Goal: Transaction & Acquisition: Book appointment/travel/reservation

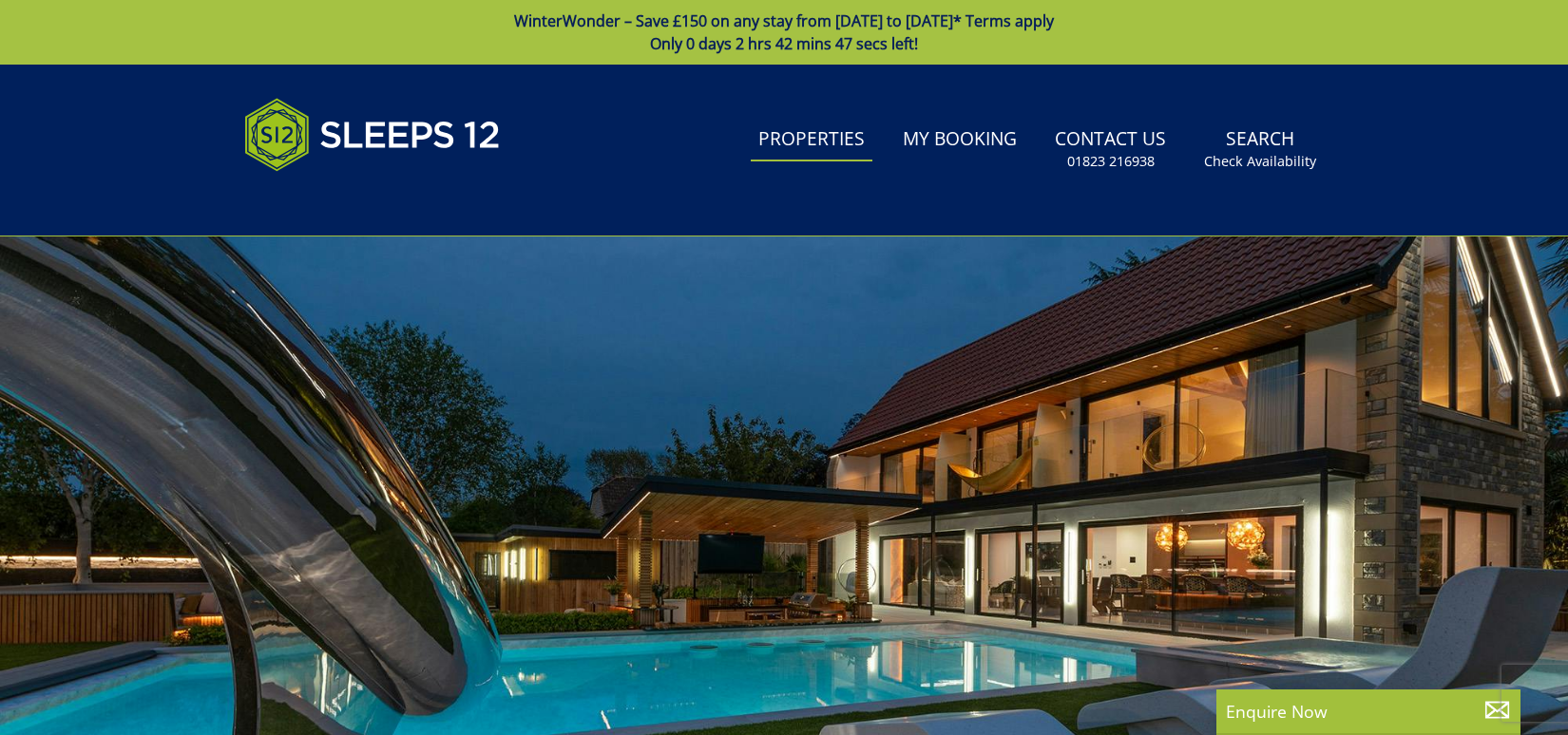
click at [828, 130] on link "Properties" at bounding box center [811, 140] width 122 height 43
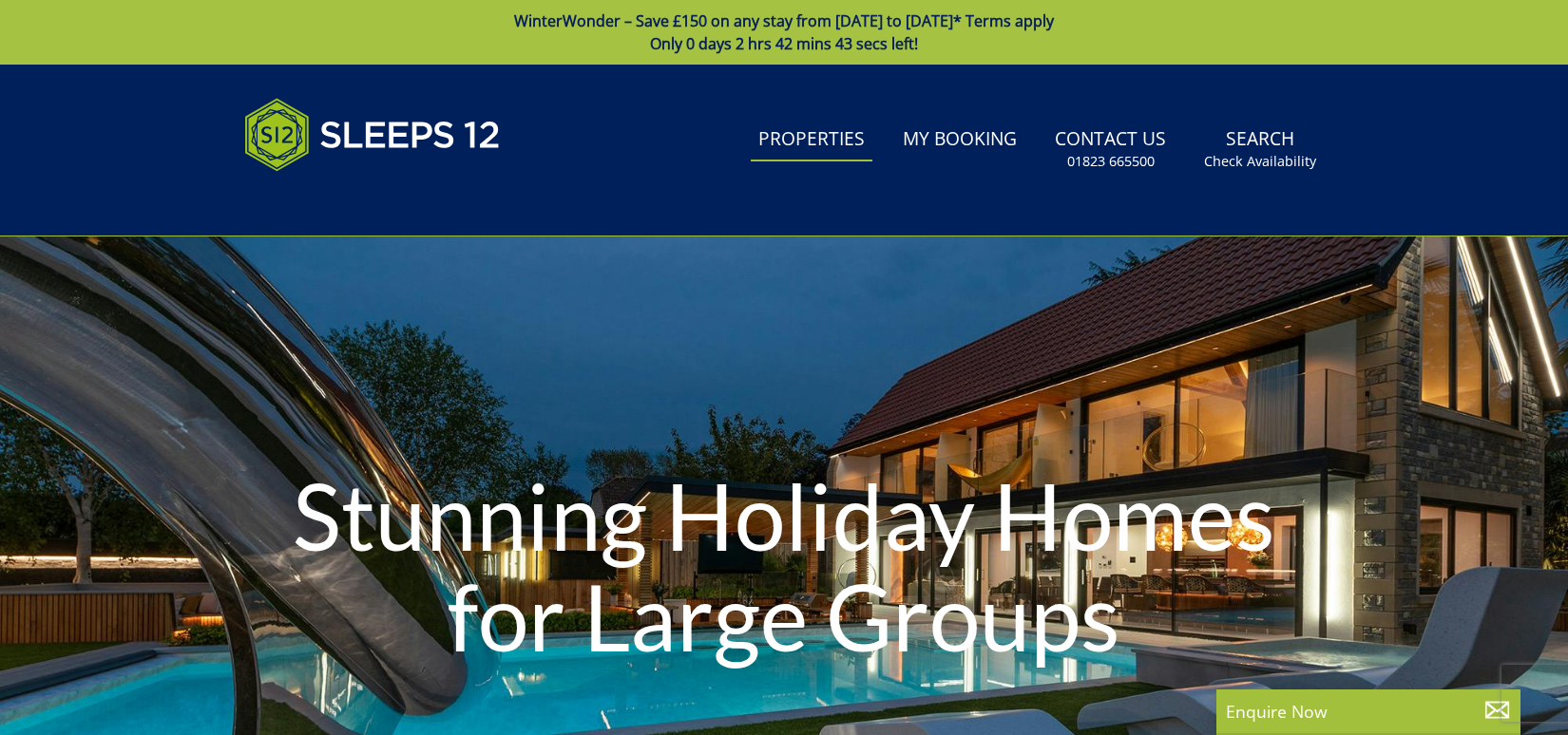
click at [819, 145] on link "Properties" at bounding box center [811, 140] width 122 height 43
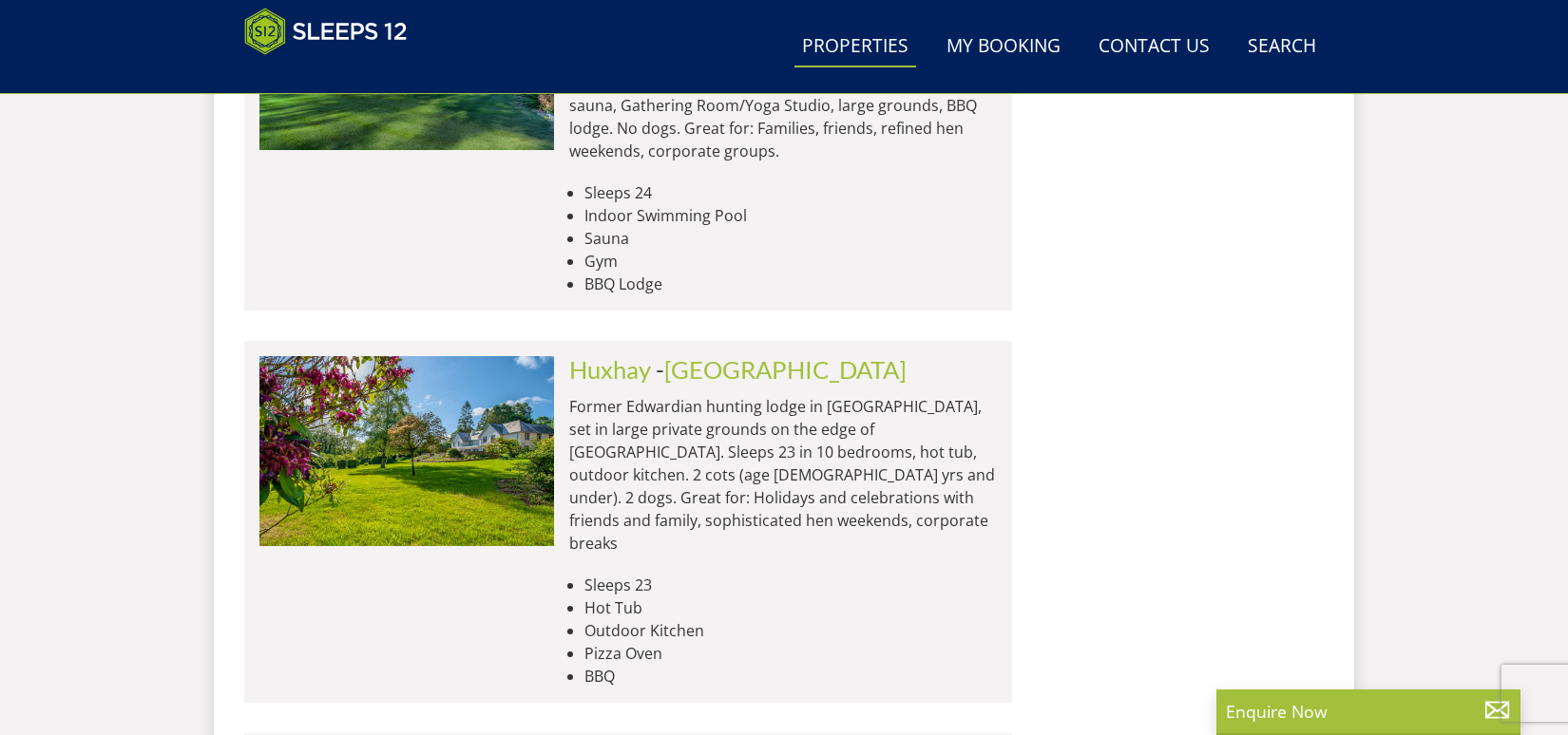
scroll to position [7950, 0]
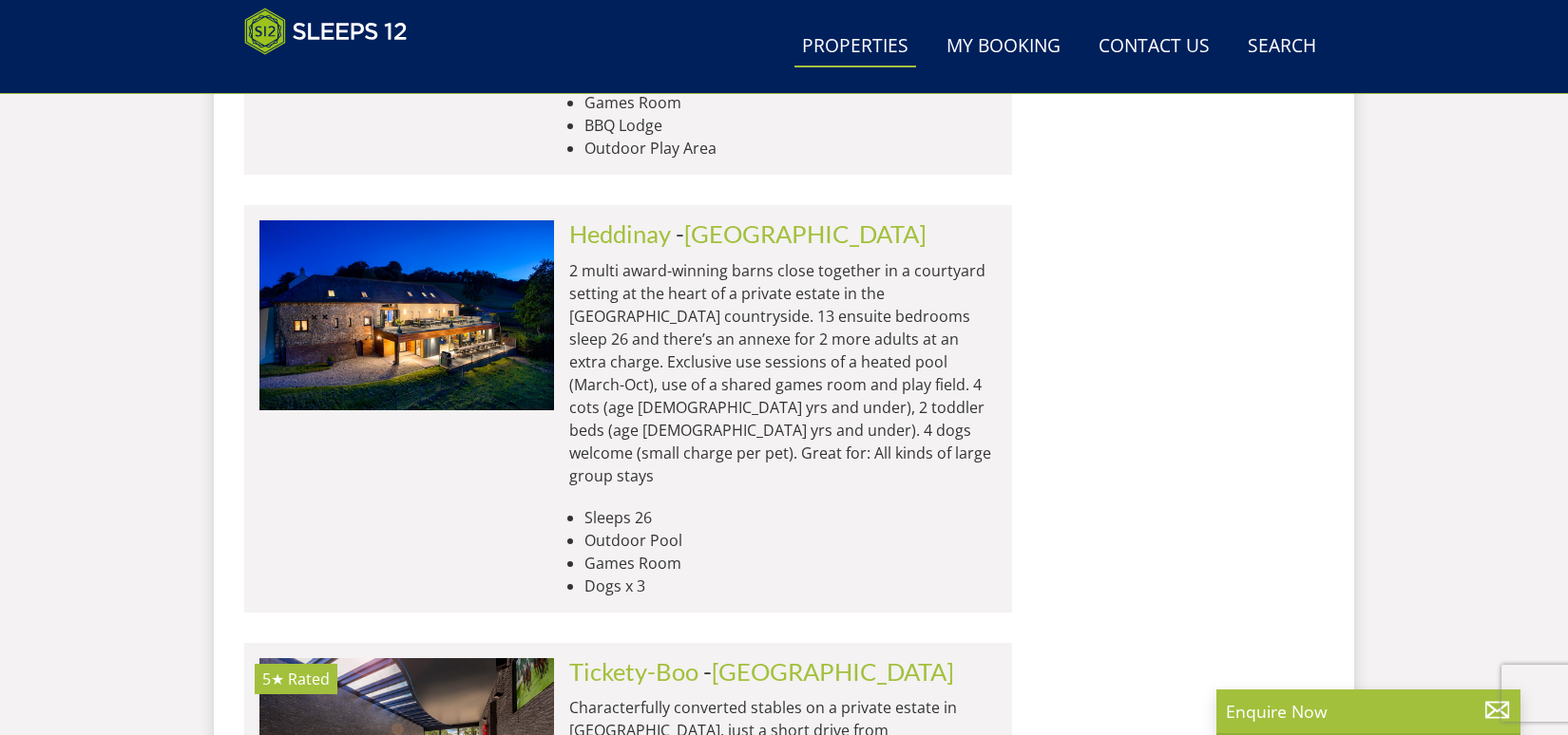
scroll to position [11275, 0]
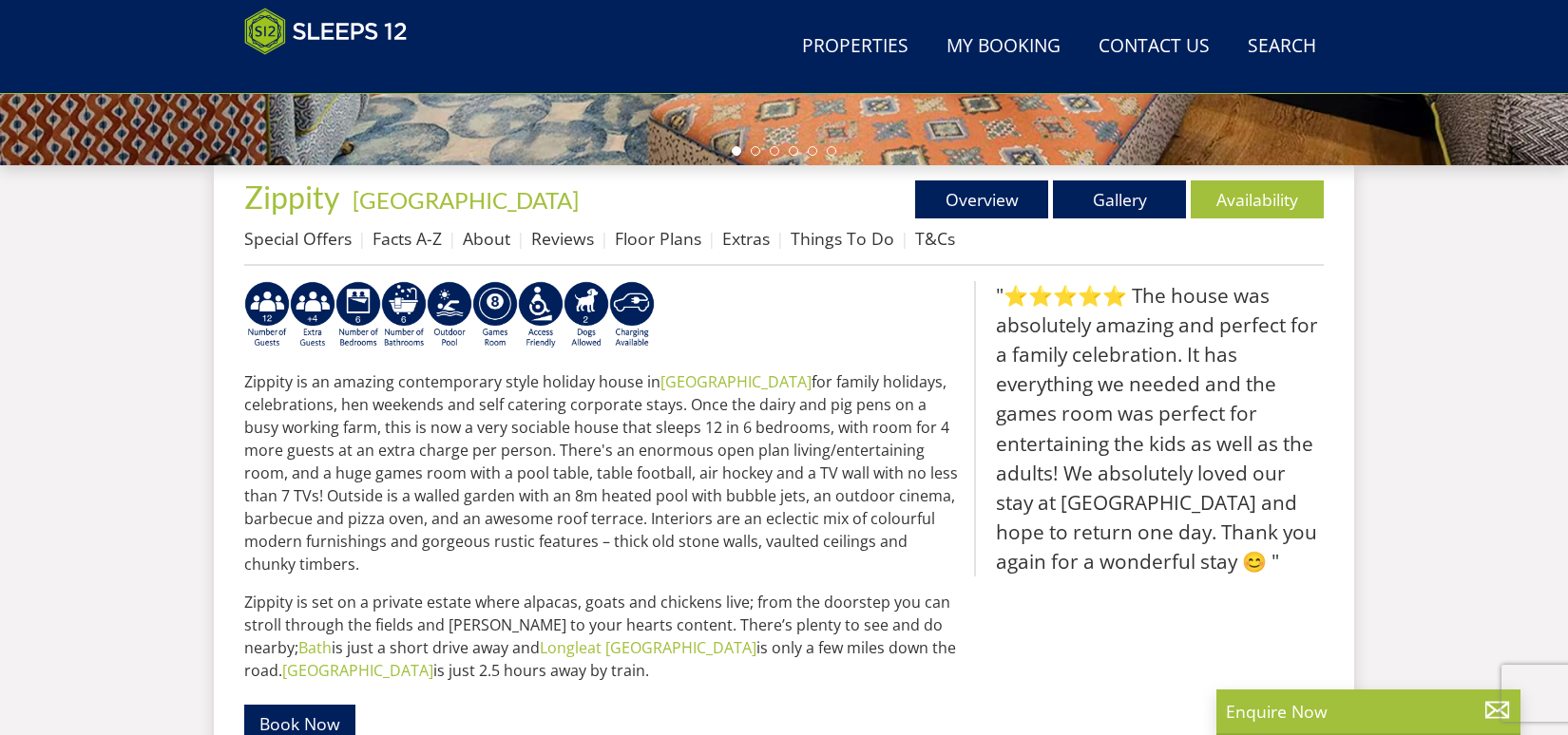
scroll to position [759, 0]
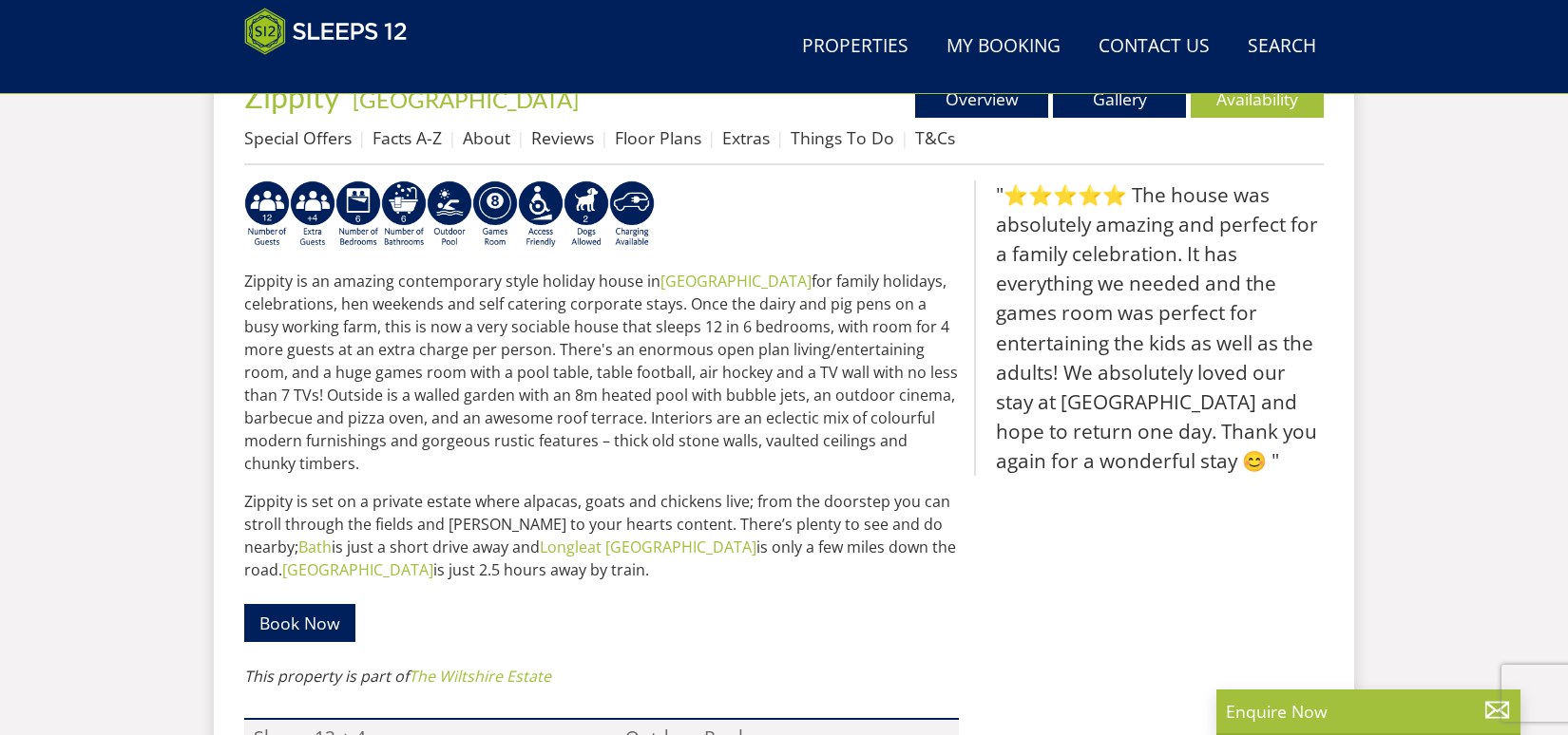
drag, startPoint x: 248, startPoint y: 335, endPoint x: 696, endPoint y: 320, distance: 448.3
drag, startPoint x: 696, startPoint y: 320, endPoint x: 590, endPoint y: 322, distance: 106.0
click at [590, 322] on p "Zippity is an amazing contemporary style holiday house in [GEOGRAPHIC_DATA] for…" at bounding box center [601, 373] width 714 height 205
click at [667, 123] on li "Floor Plans" at bounding box center [668, 138] width 107 height 32
click at [666, 146] on link "Floor Plans" at bounding box center [658, 138] width 87 height 23
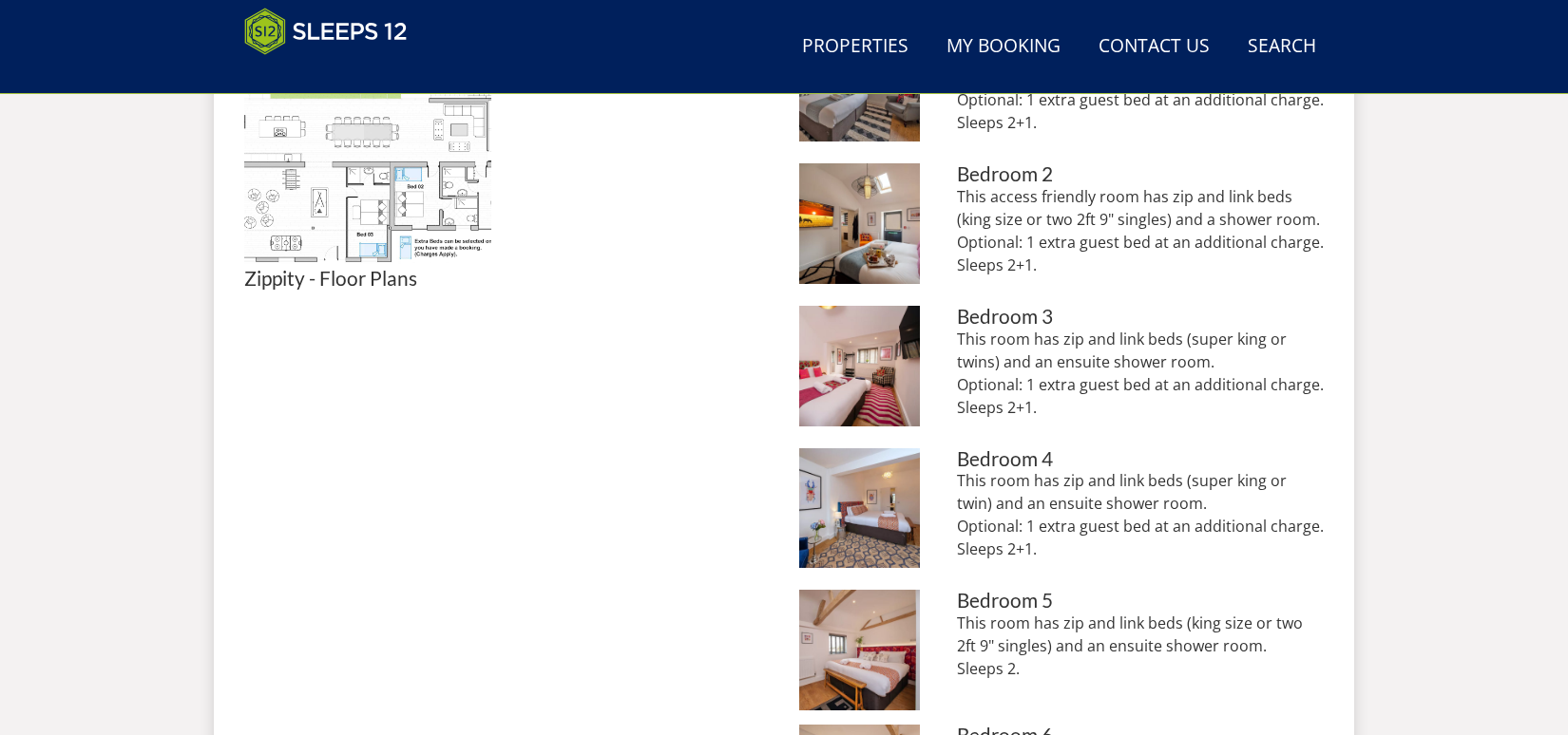
scroll to position [996, 0]
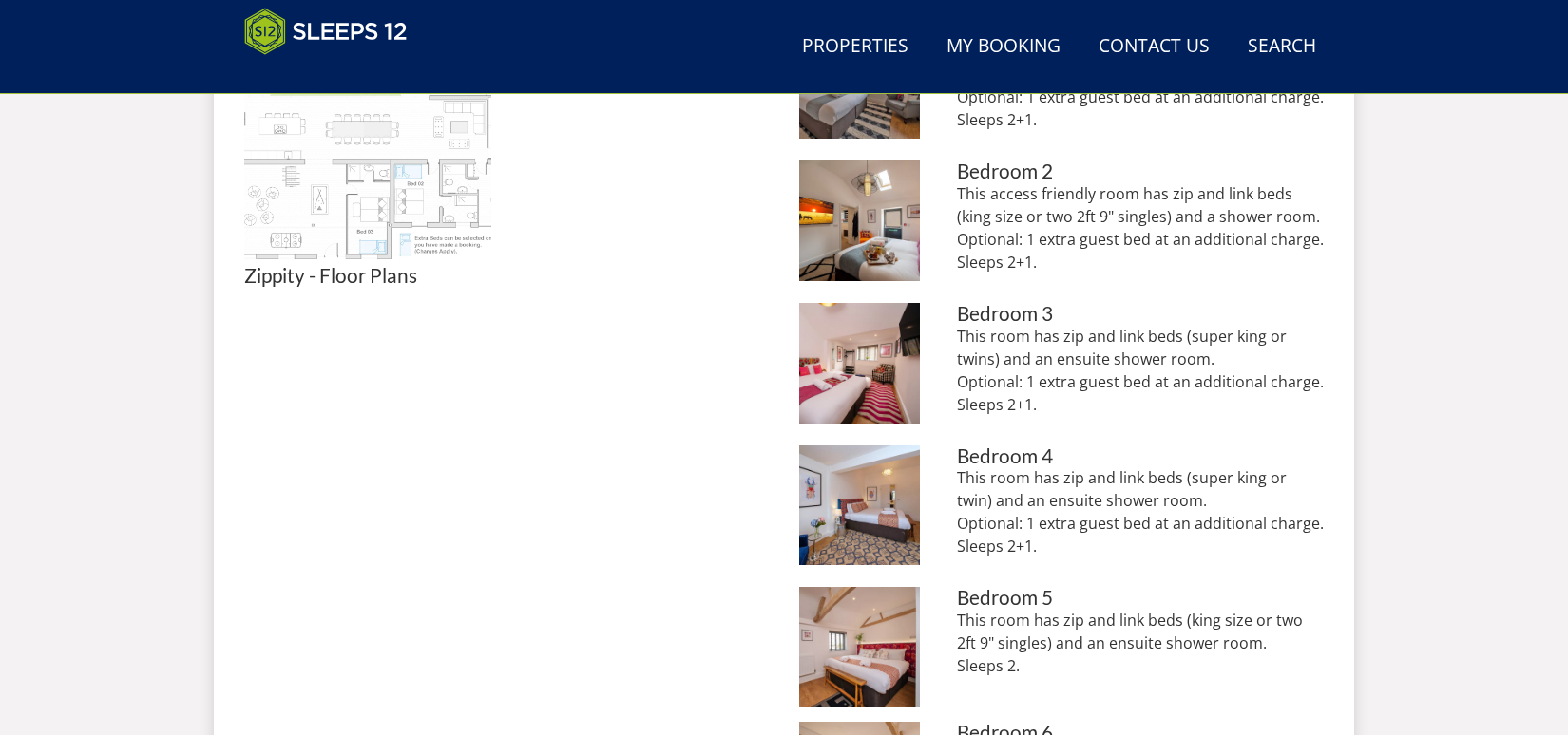
click at [418, 189] on img at bounding box center [368, 142] width 247 height 247
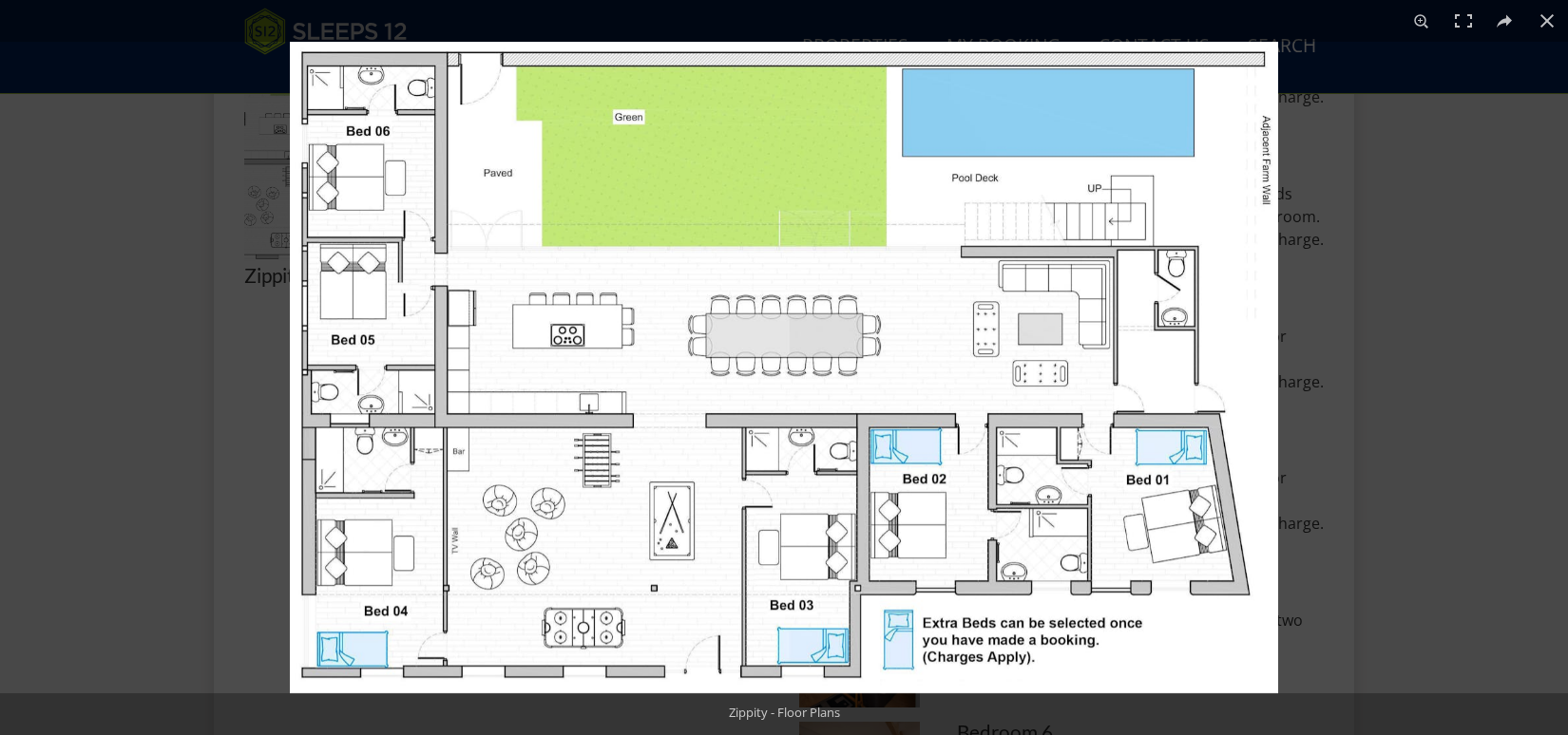
click at [854, 261] on img at bounding box center [784, 367] width 988 height 651
drag, startPoint x: 759, startPoint y: 255, endPoint x: 1414, endPoint y: 299, distance: 656.5
click at [1414, 299] on div at bounding box center [1074, 409] width 1568 height 735
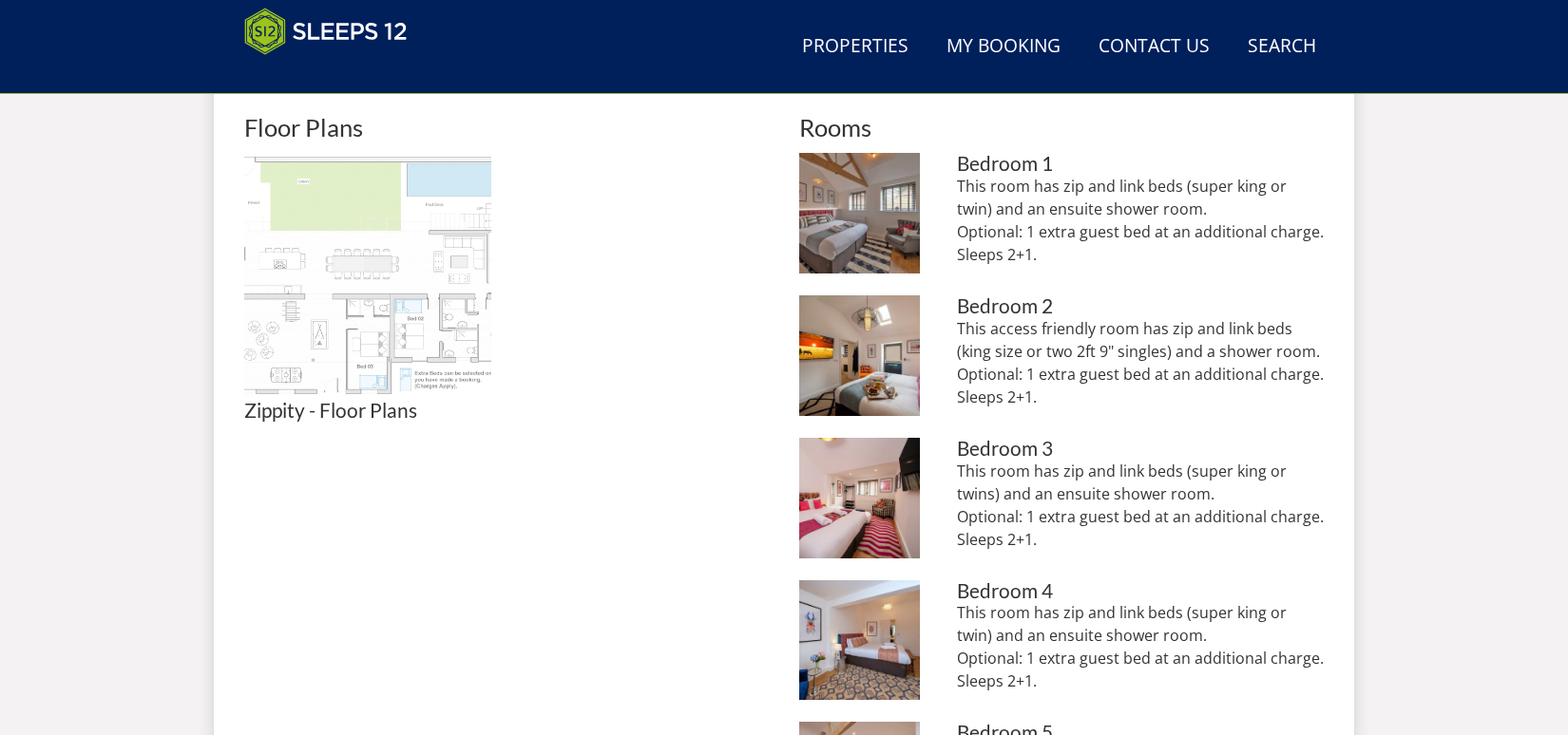
scroll to position [849, 0]
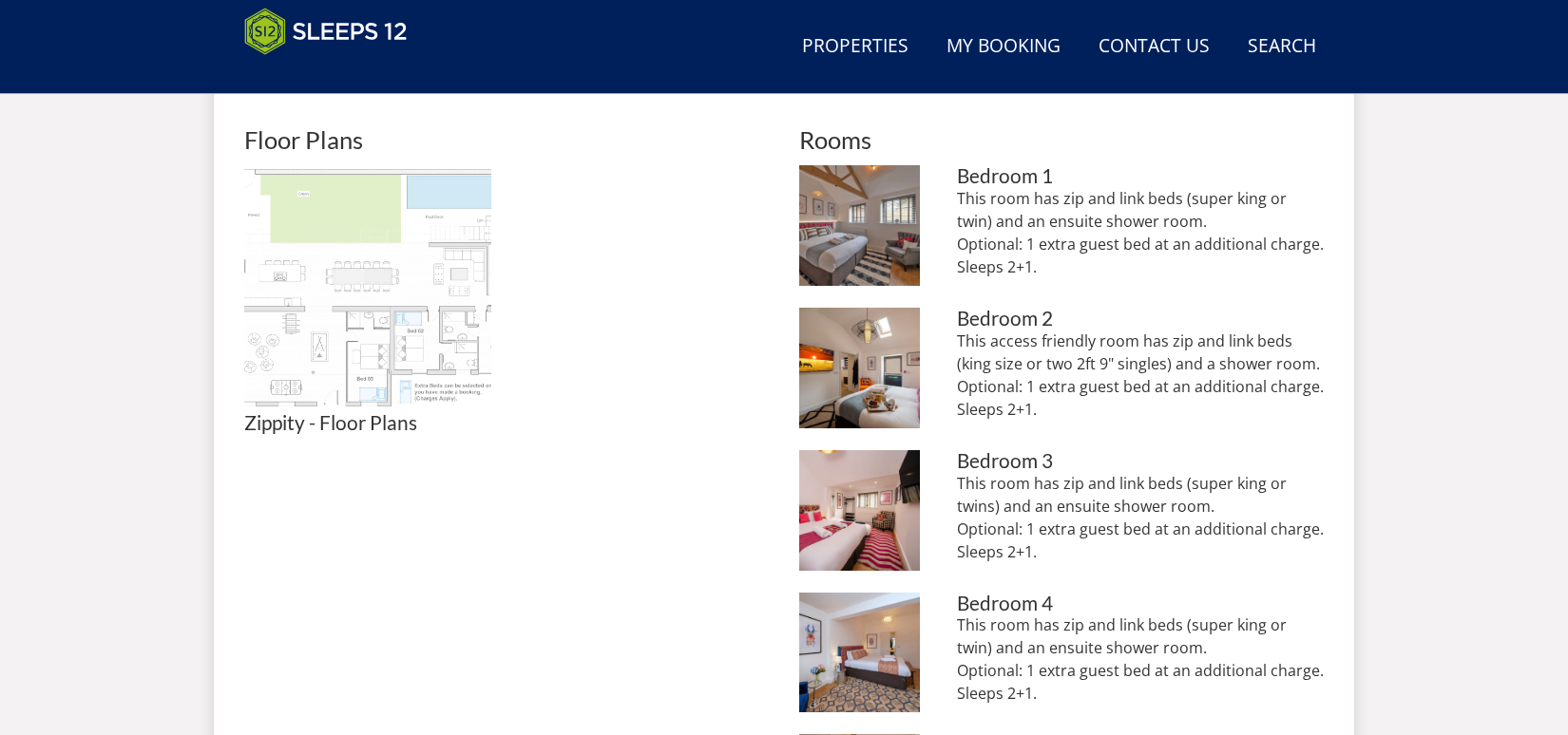
click at [406, 267] on img at bounding box center [368, 289] width 247 height 247
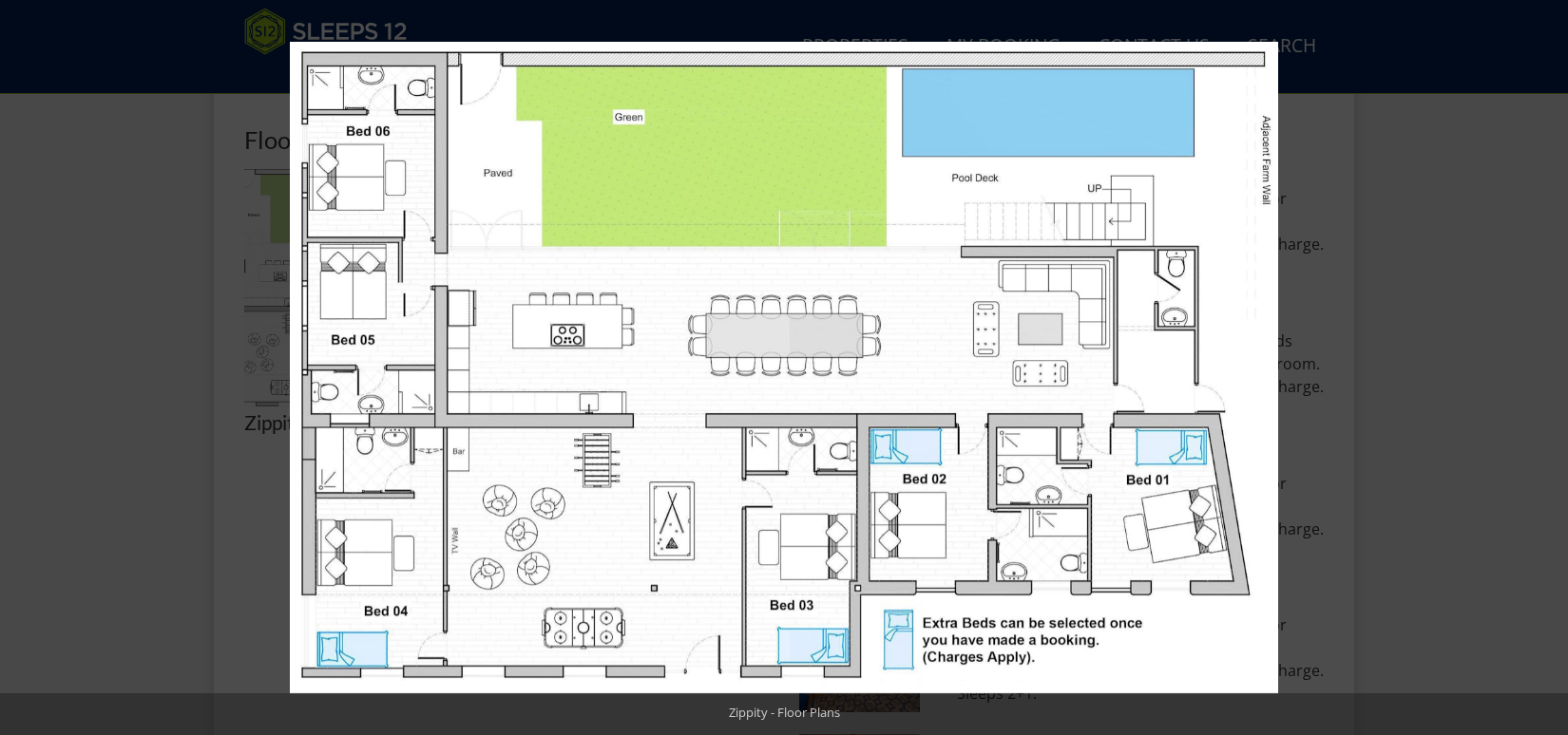
click at [1551, 21] on button at bounding box center [1547, 21] width 42 height 42
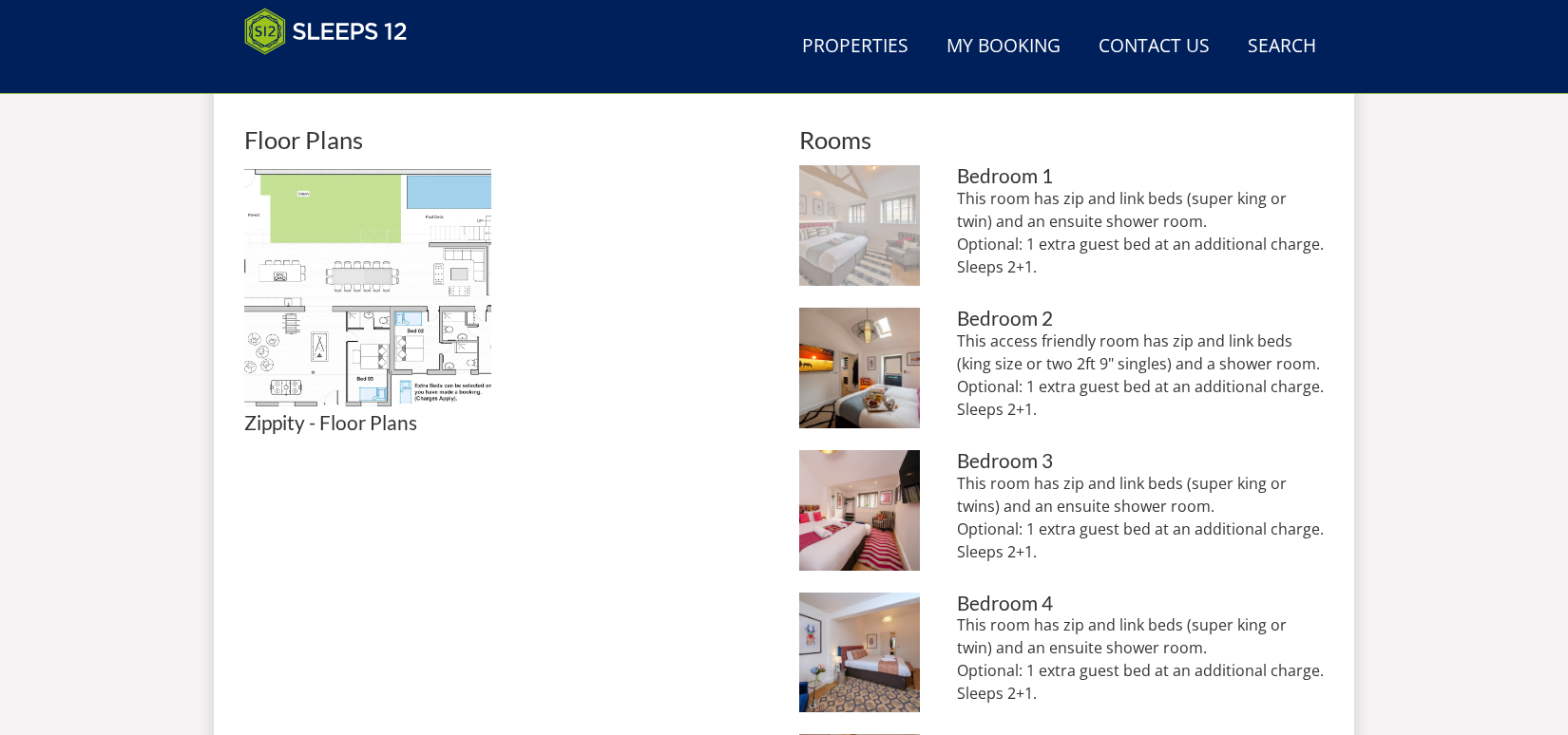
click at [823, 222] on img at bounding box center [859, 225] width 121 height 121
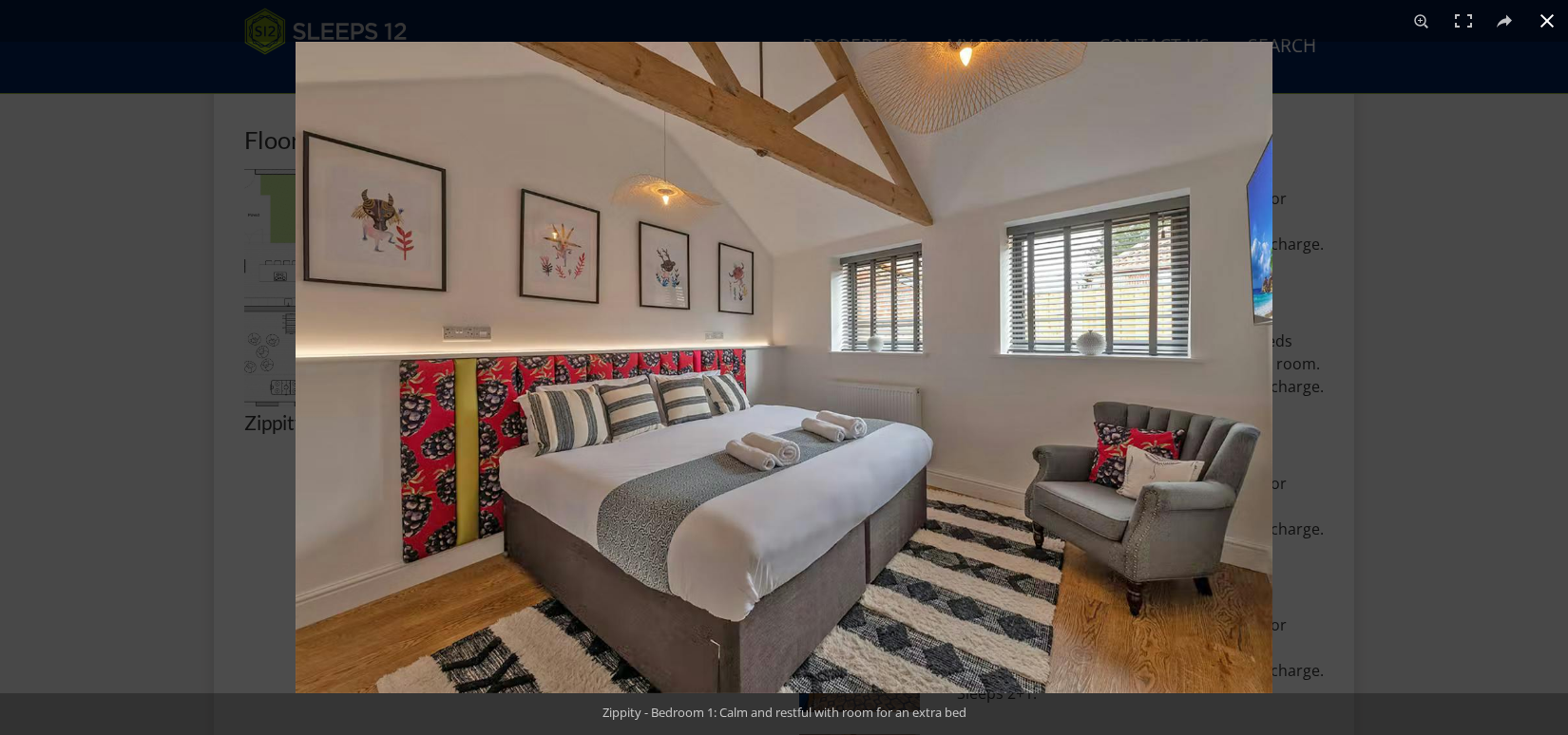
click at [1429, 270] on div at bounding box center [1079, 409] width 1568 height 735
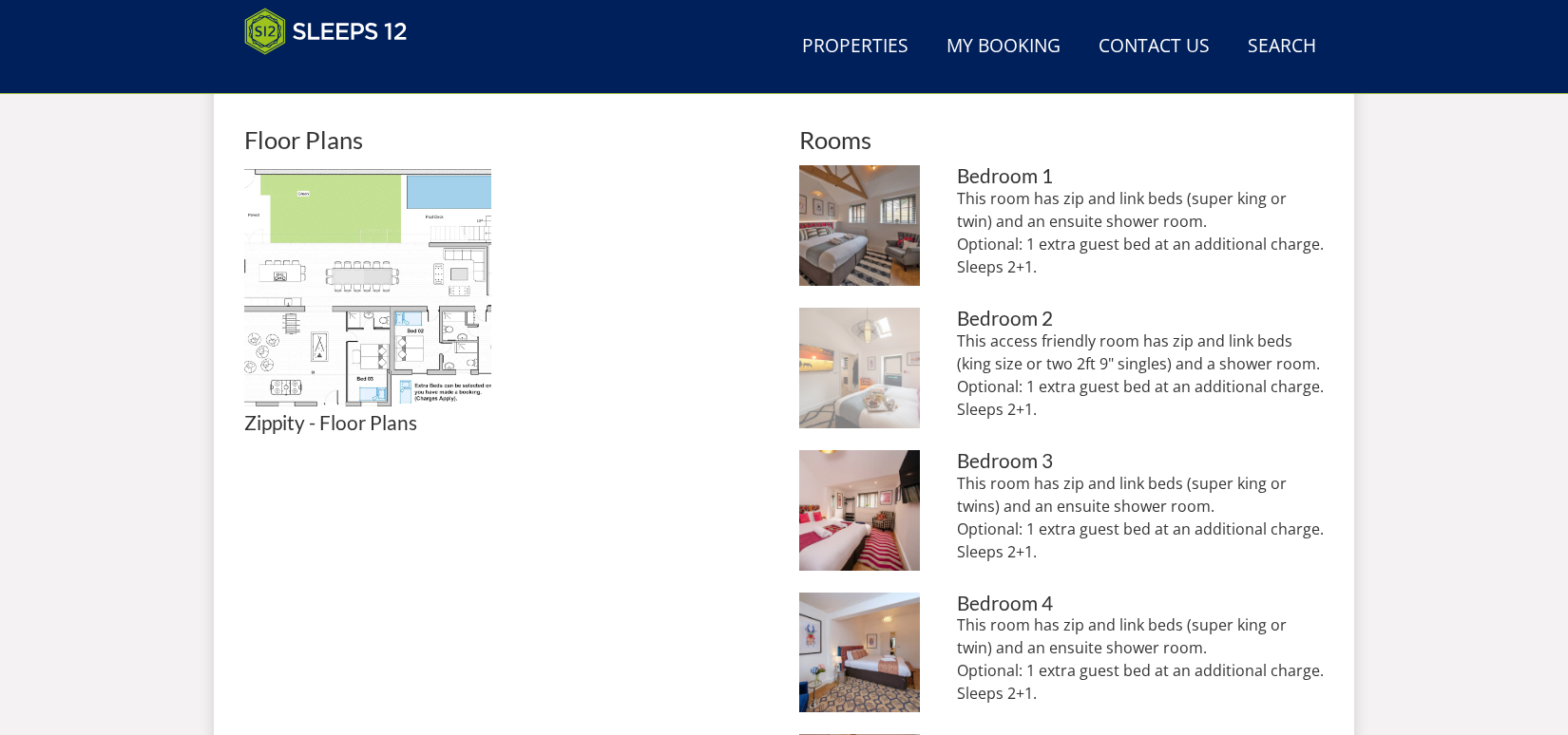
click at [870, 362] on img at bounding box center [859, 368] width 121 height 121
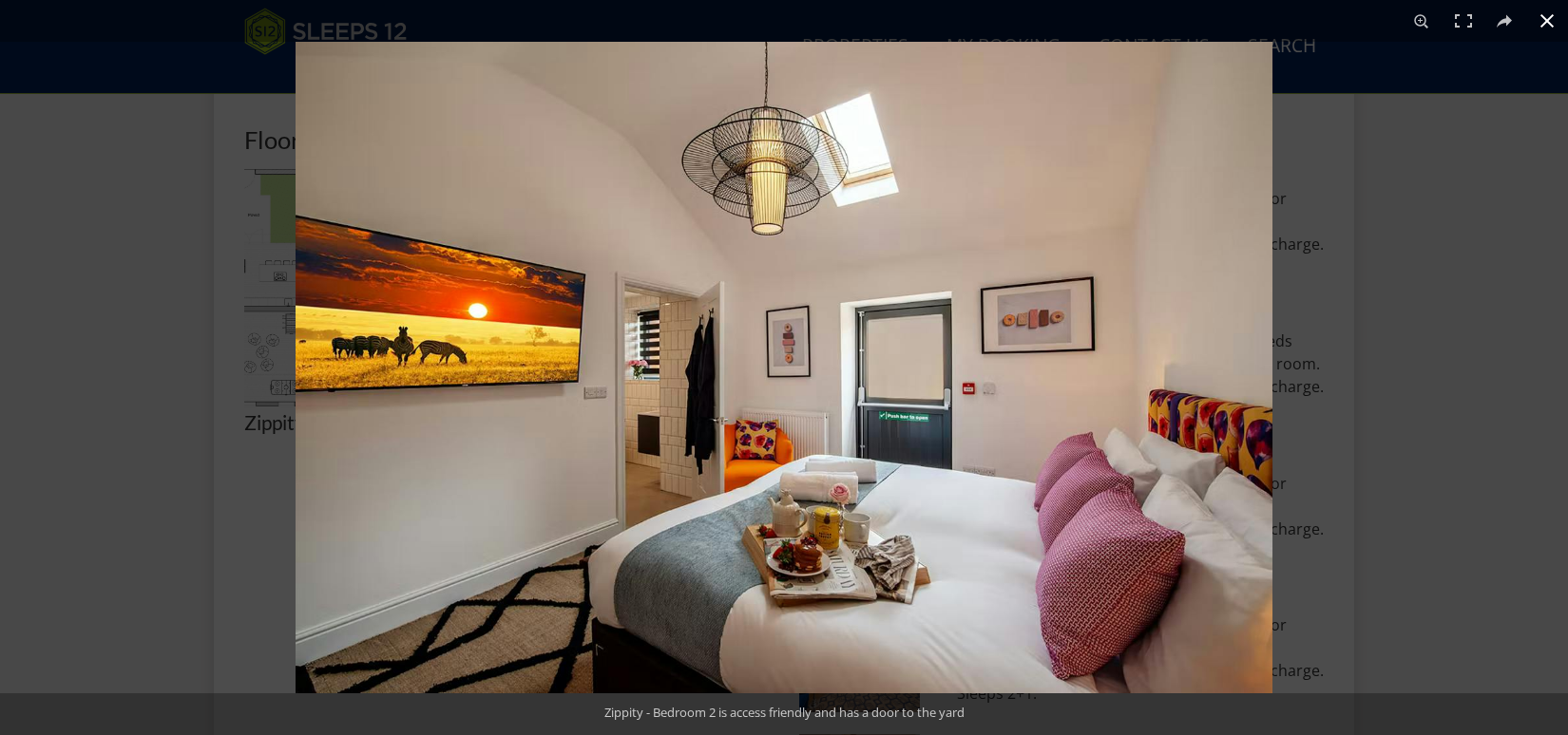
click at [1406, 300] on div at bounding box center [1079, 409] width 1568 height 735
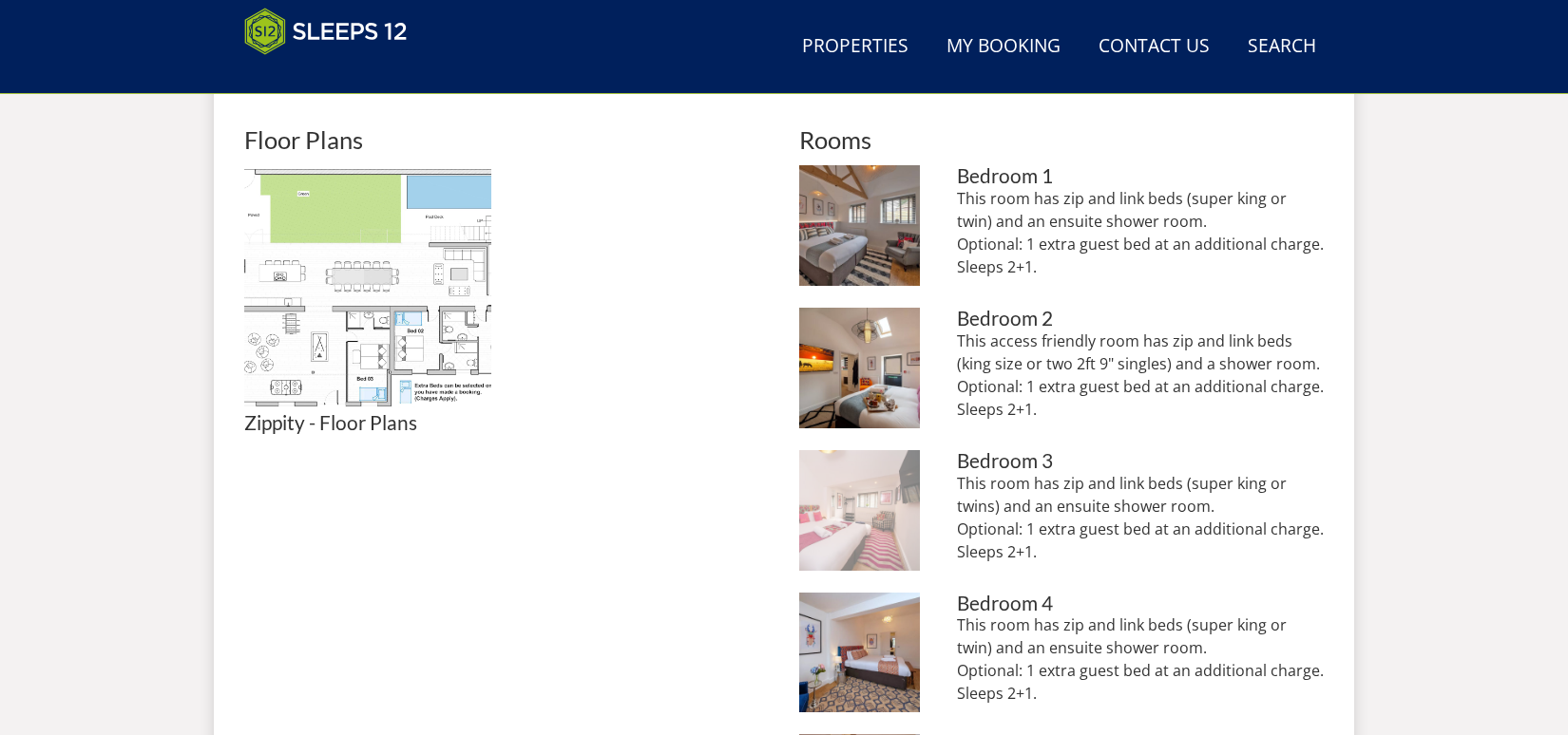
click at [863, 535] on img at bounding box center [859, 511] width 121 height 121
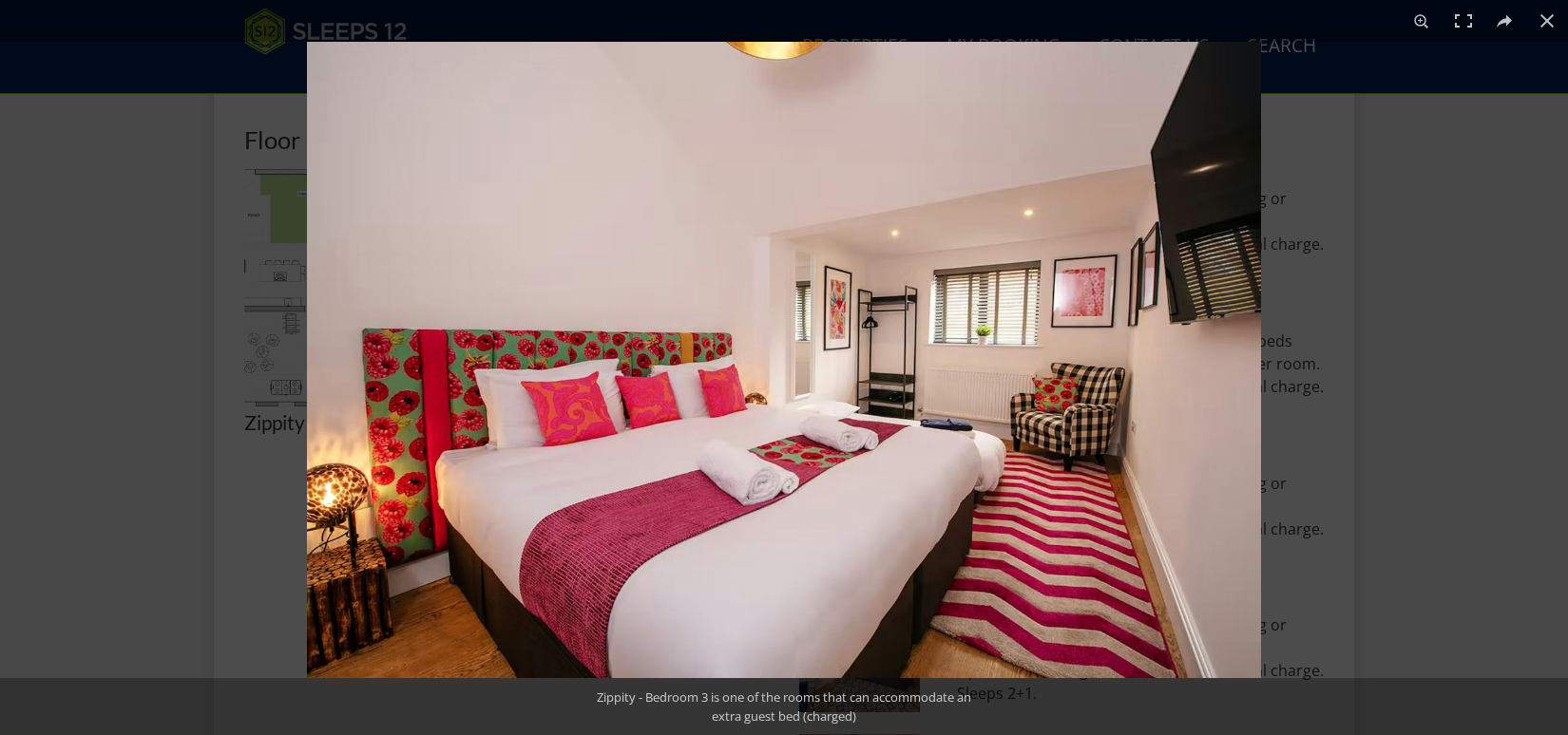
click at [1477, 388] on div at bounding box center [1091, 409] width 1568 height 735
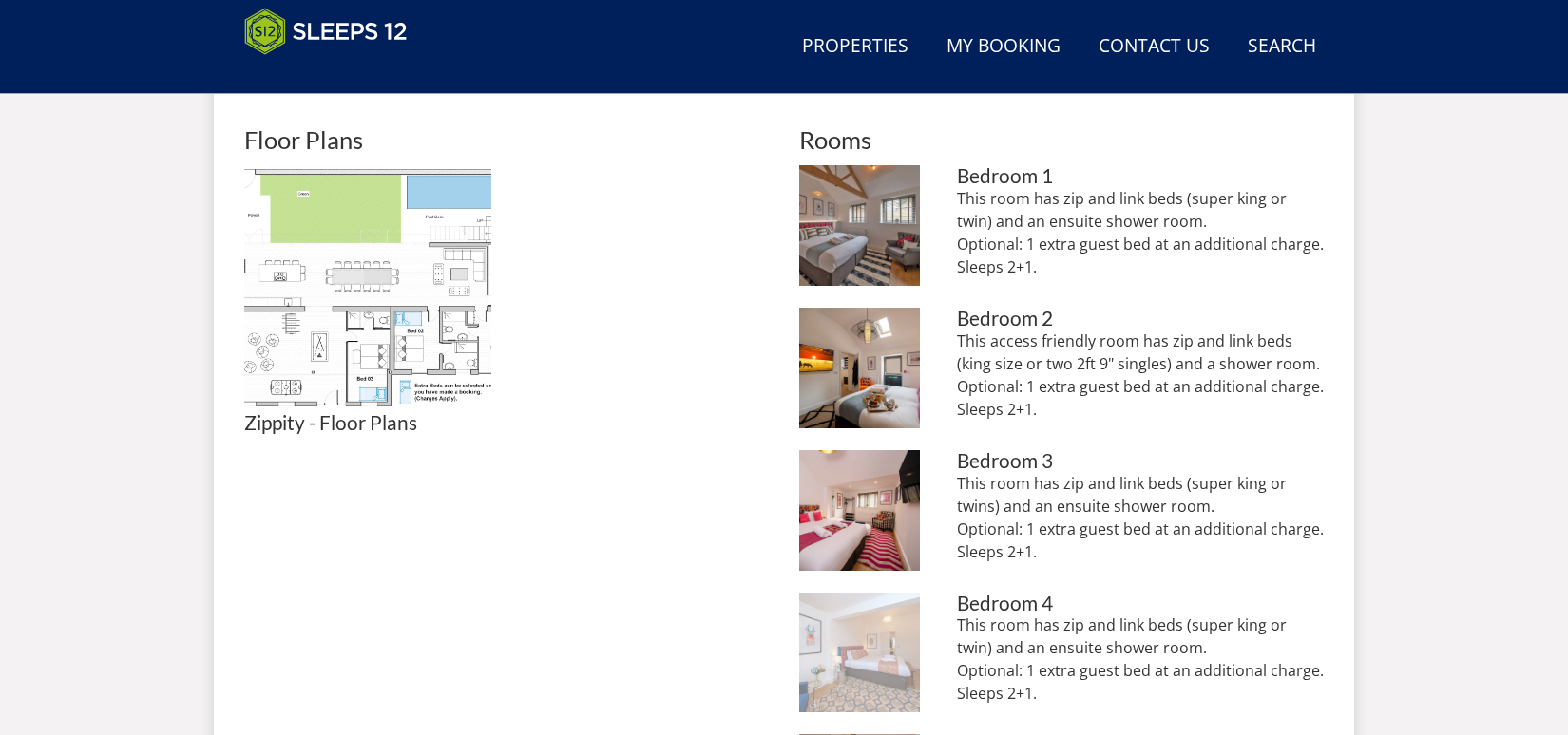
click at [857, 661] on img at bounding box center [859, 653] width 121 height 121
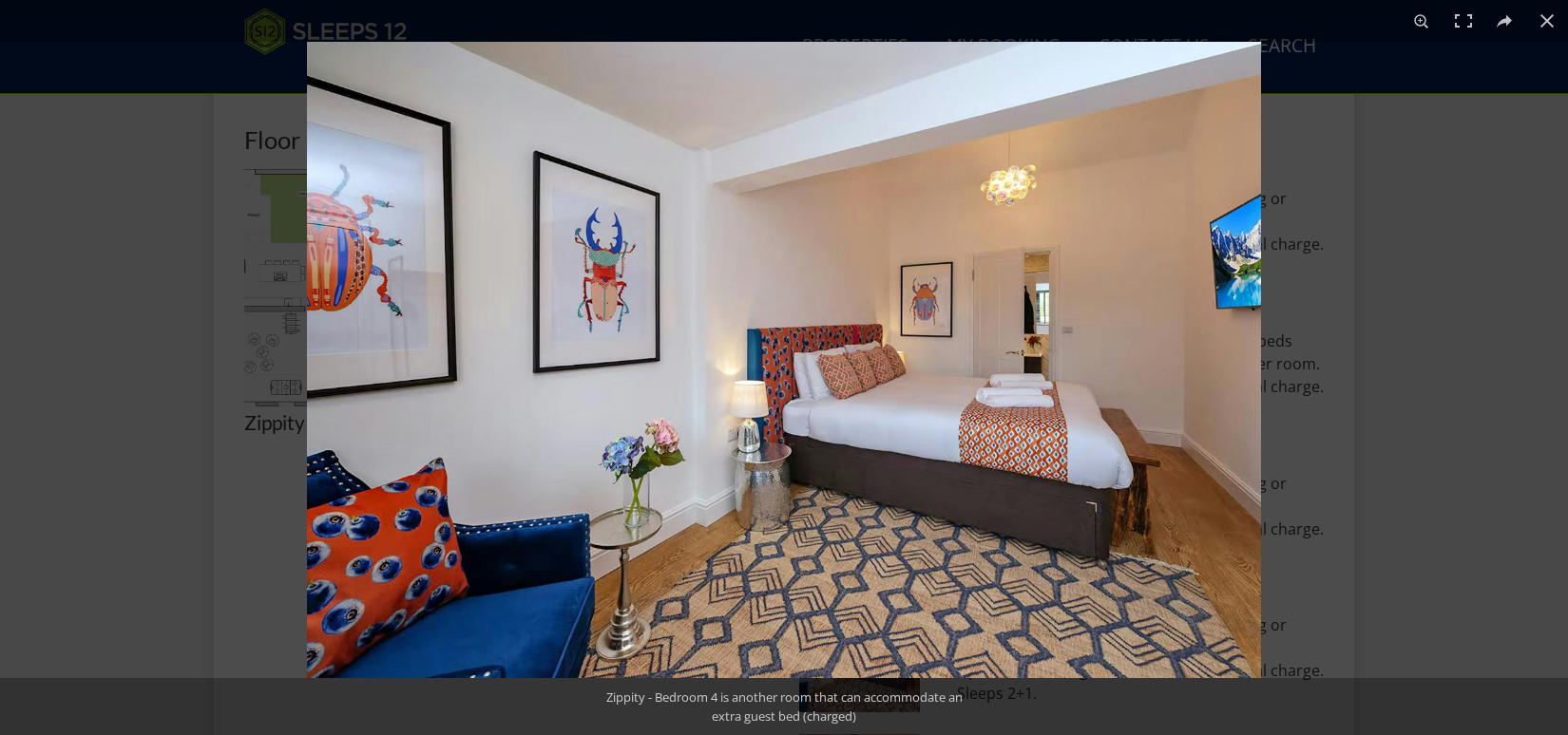
click at [1500, 290] on div at bounding box center [1091, 409] width 1568 height 735
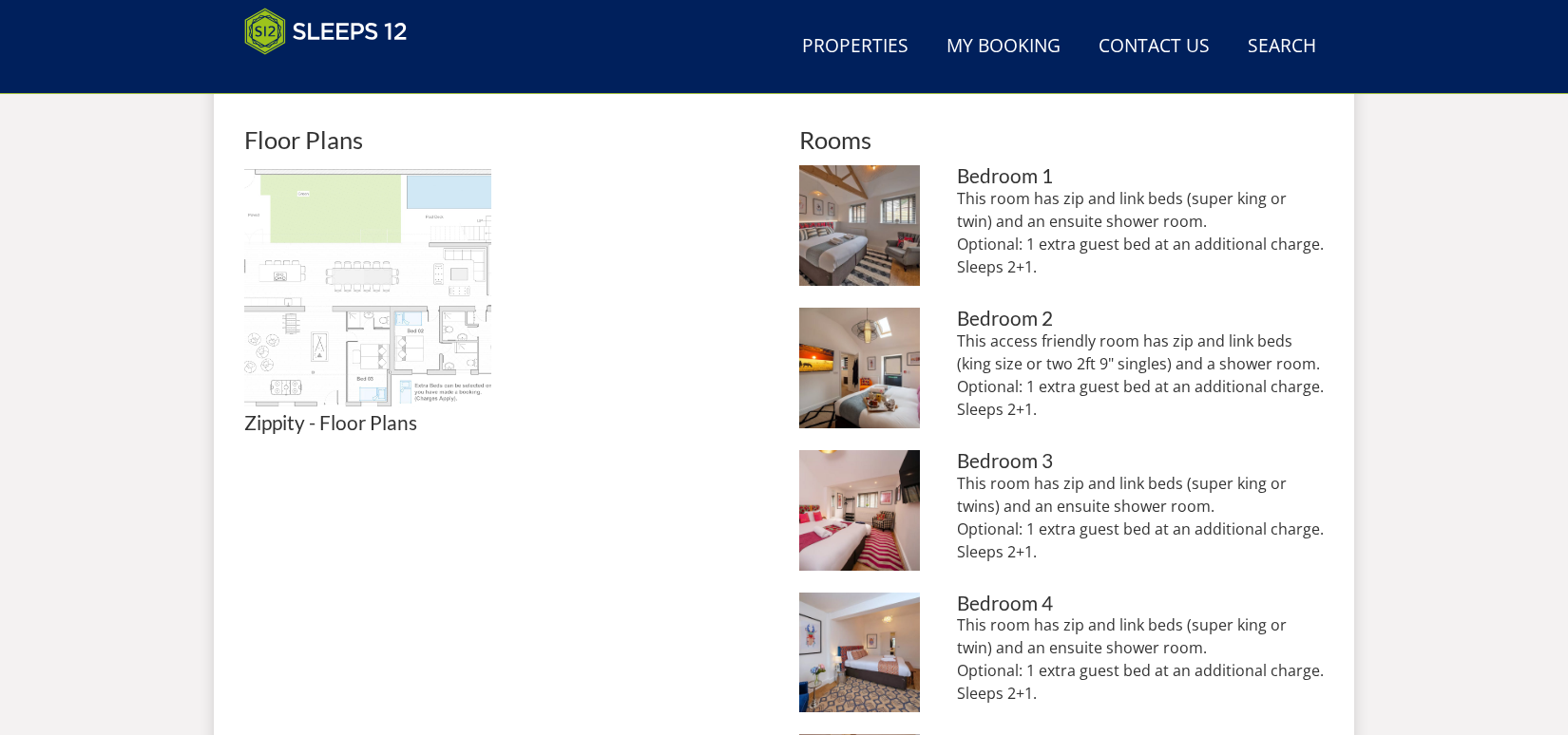
click at [279, 222] on img at bounding box center [368, 289] width 247 height 247
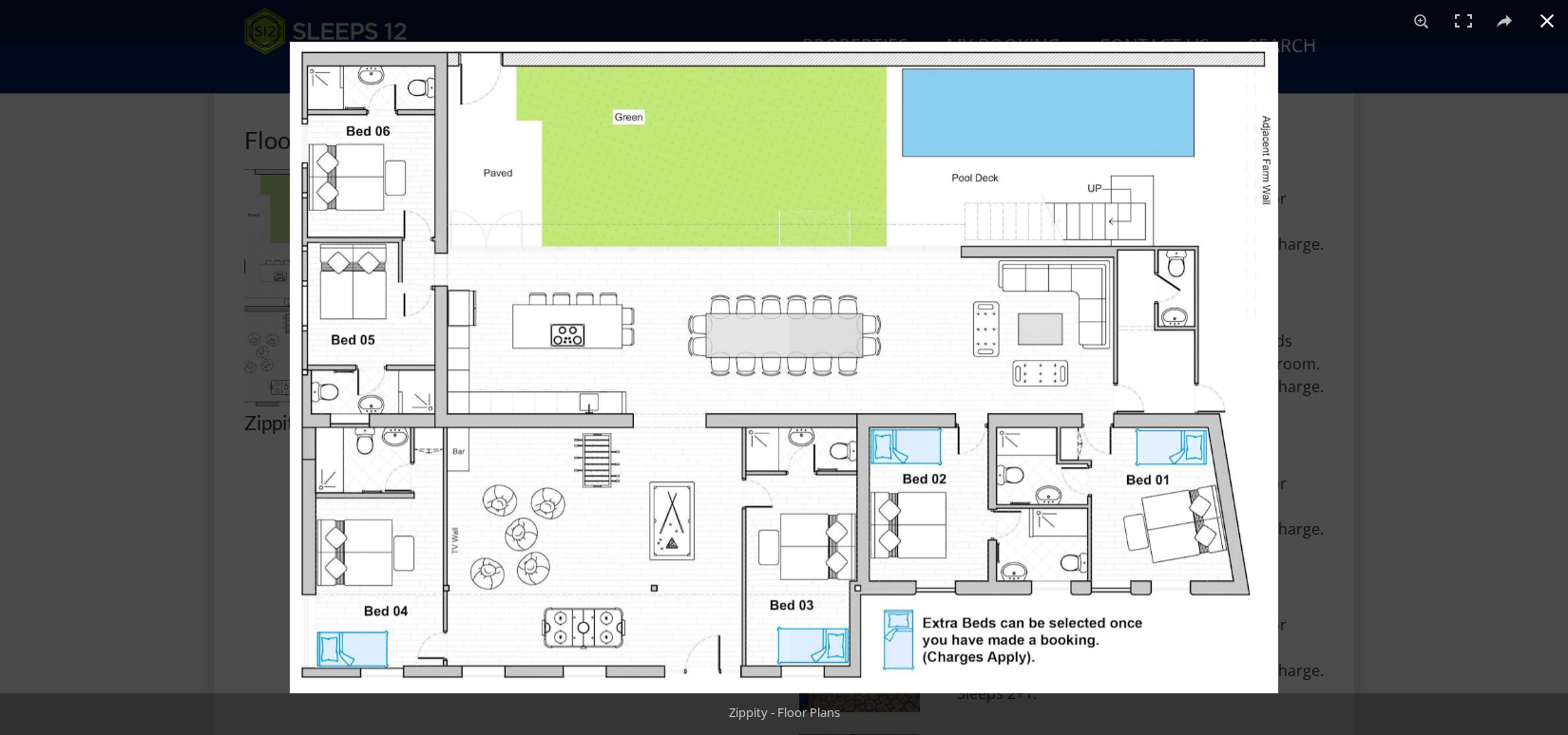
click at [1383, 339] on div at bounding box center [1074, 409] width 1568 height 735
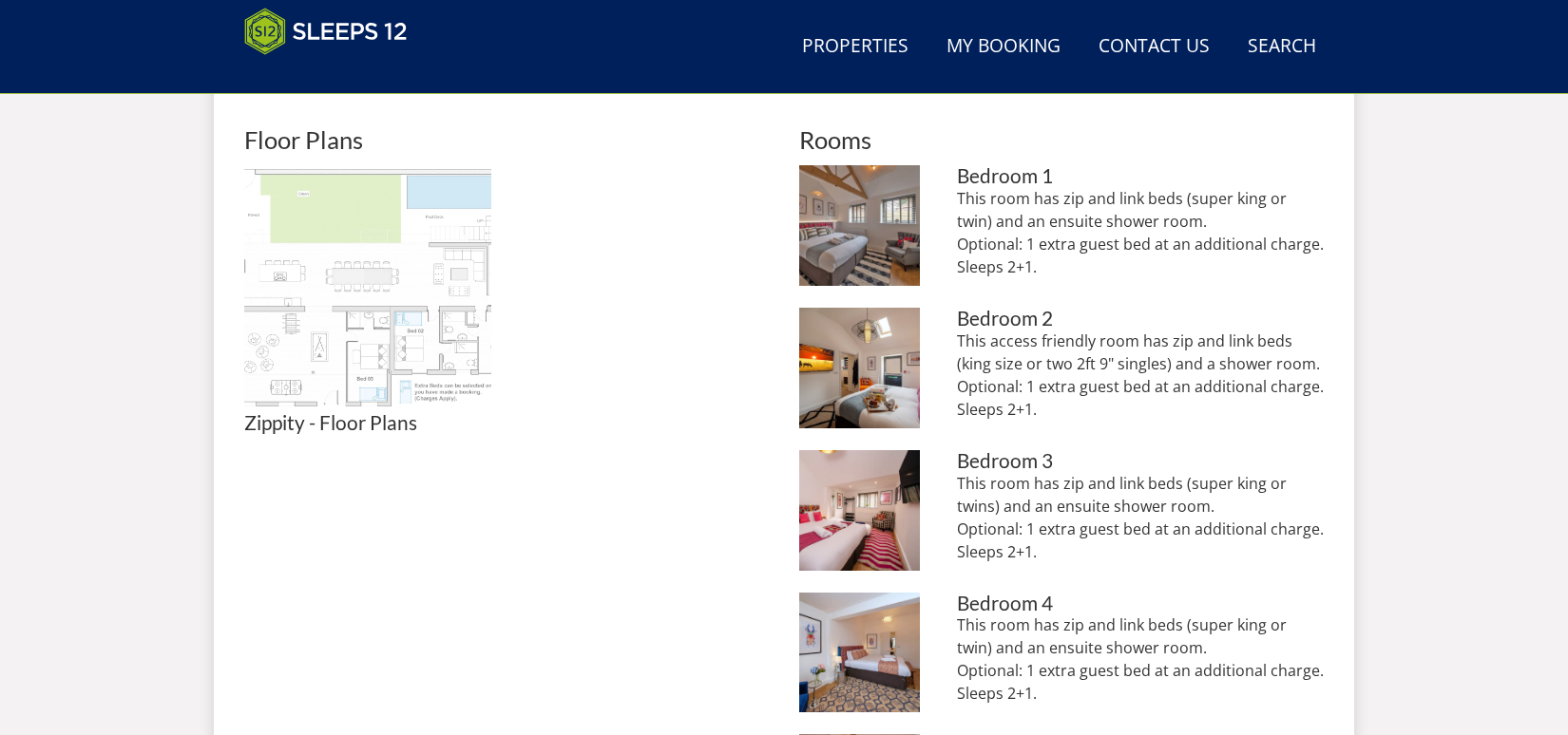
click at [292, 286] on img at bounding box center [368, 289] width 247 height 247
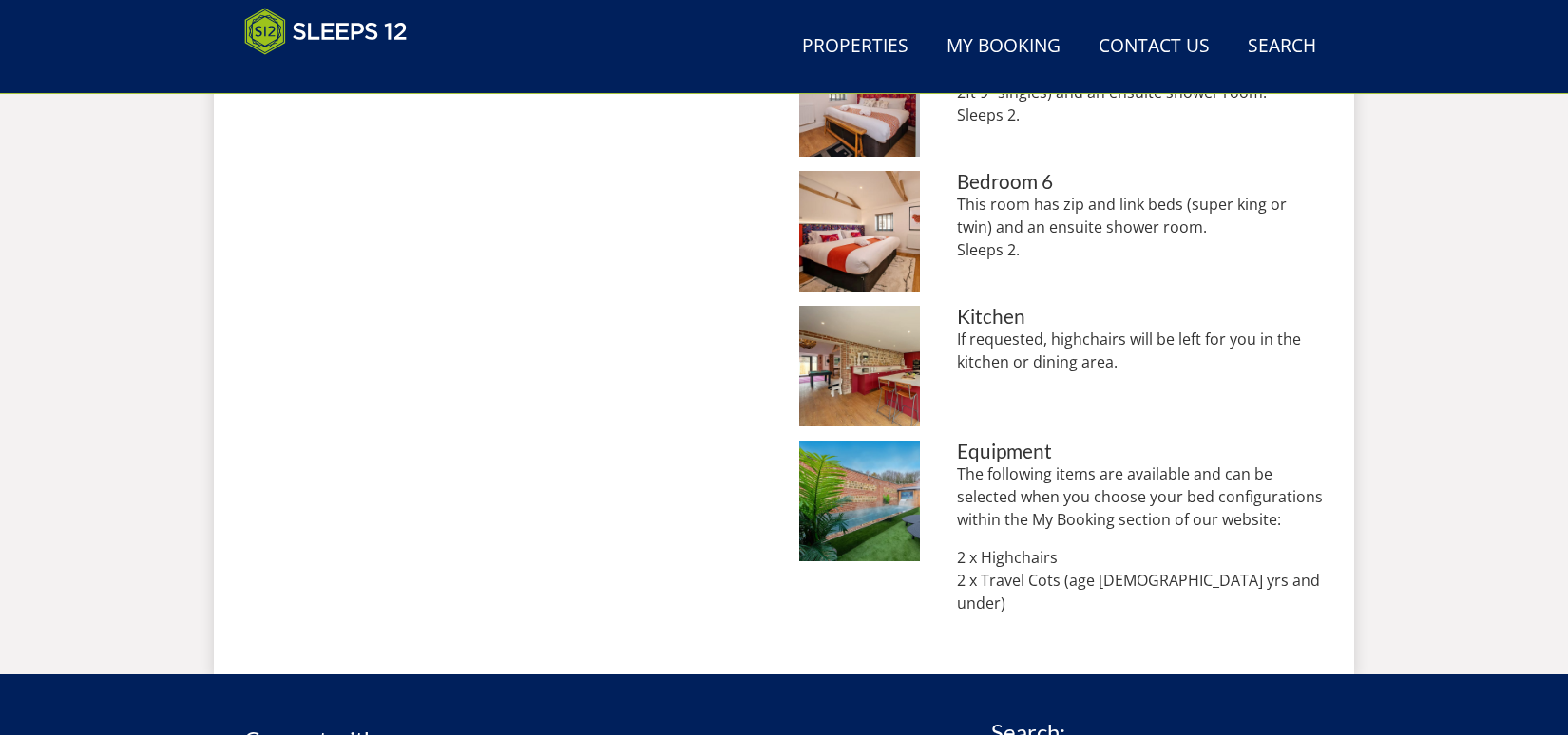
scroll to position [1515, 0]
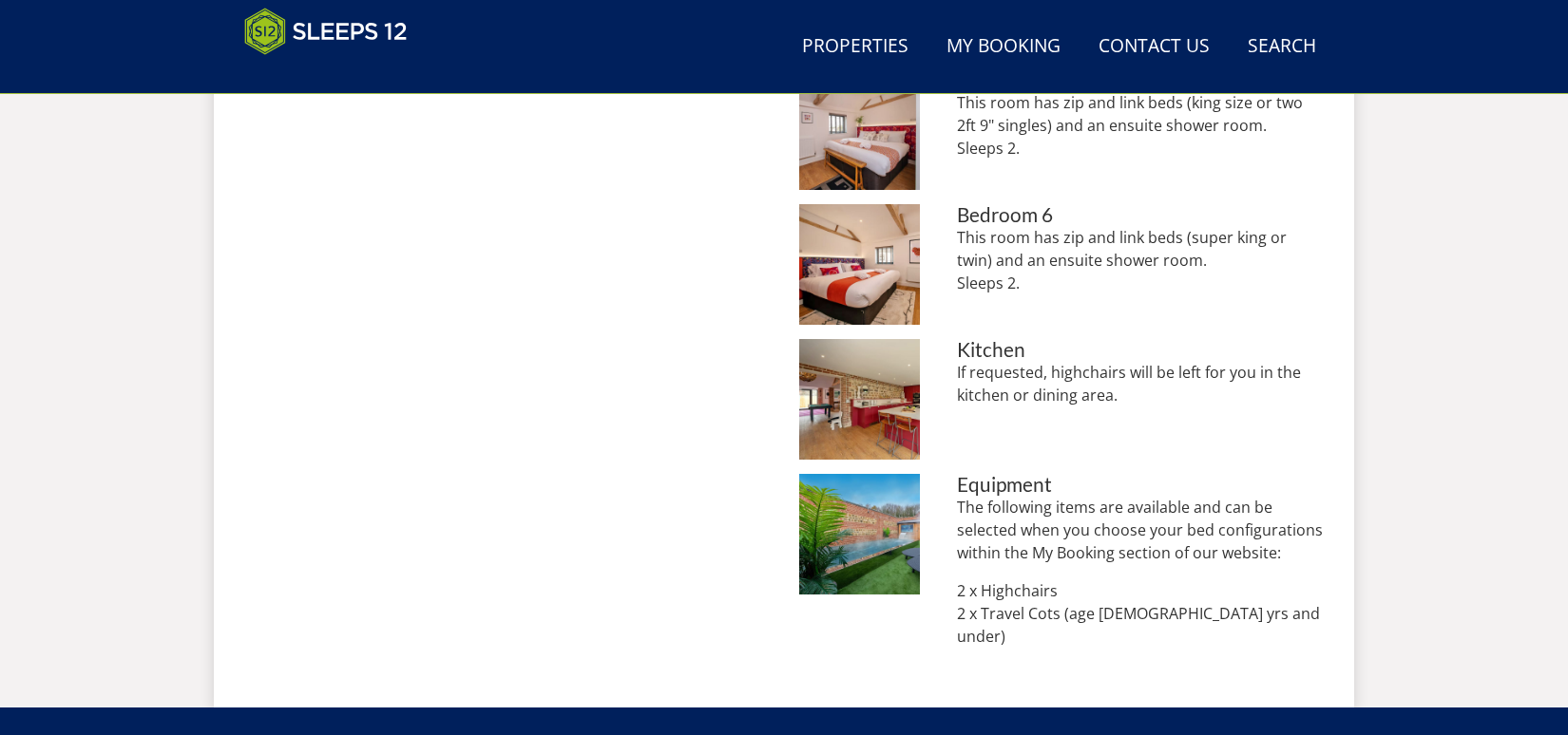
drag, startPoint x: 381, startPoint y: 340, endPoint x: 1507, endPoint y: 281, distance: 1127.5
drag, startPoint x: 1507, startPoint y: 281, endPoint x: 417, endPoint y: 281, distance: 1090.0
click at [417, 281] on div "Floor Plans Zippity - Floor Plans Zippity - Floor Plans" at bounding box center [507, 51] width 525 height 1253
click at [416, 284] on div "Floor Plans Zippity - Floor Plans Zippity - Floor Plans" at bounding box center [507, 51] width 525 height 1253
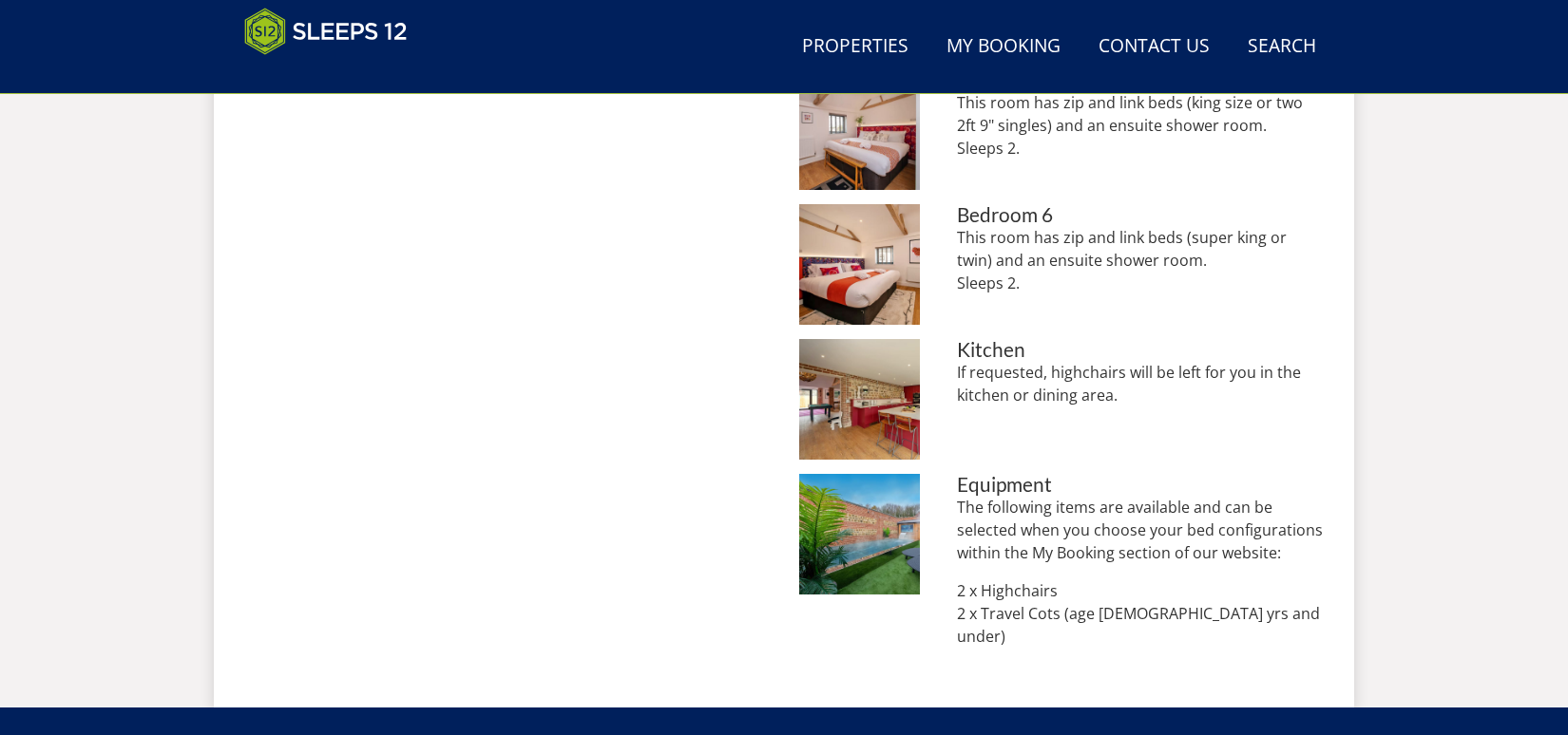
drag, startPoint x: 416, startPoint y: 284, endPoint x: 1225, endPoint y: 280, distance: 809.0
drag, startPoint x: 1225, startPoint y: 280, endPoint x: 503, endPoint y: 280, distance: 722.0
click at [503, 280] on div "Floor Plans Zippity - Floor Plans Zippity - Floor Plans" at bounding box center [507, 51] width 525 height 1253
drag, startPoint x: 503, startPoint y: 280, endPoint x: 1265, endPoint y: 274, distance: 762.0
drag, startPoint x: 1265, startPoint y: 274, endPoint x: 512, endPoint y: 274, distance: 753.0
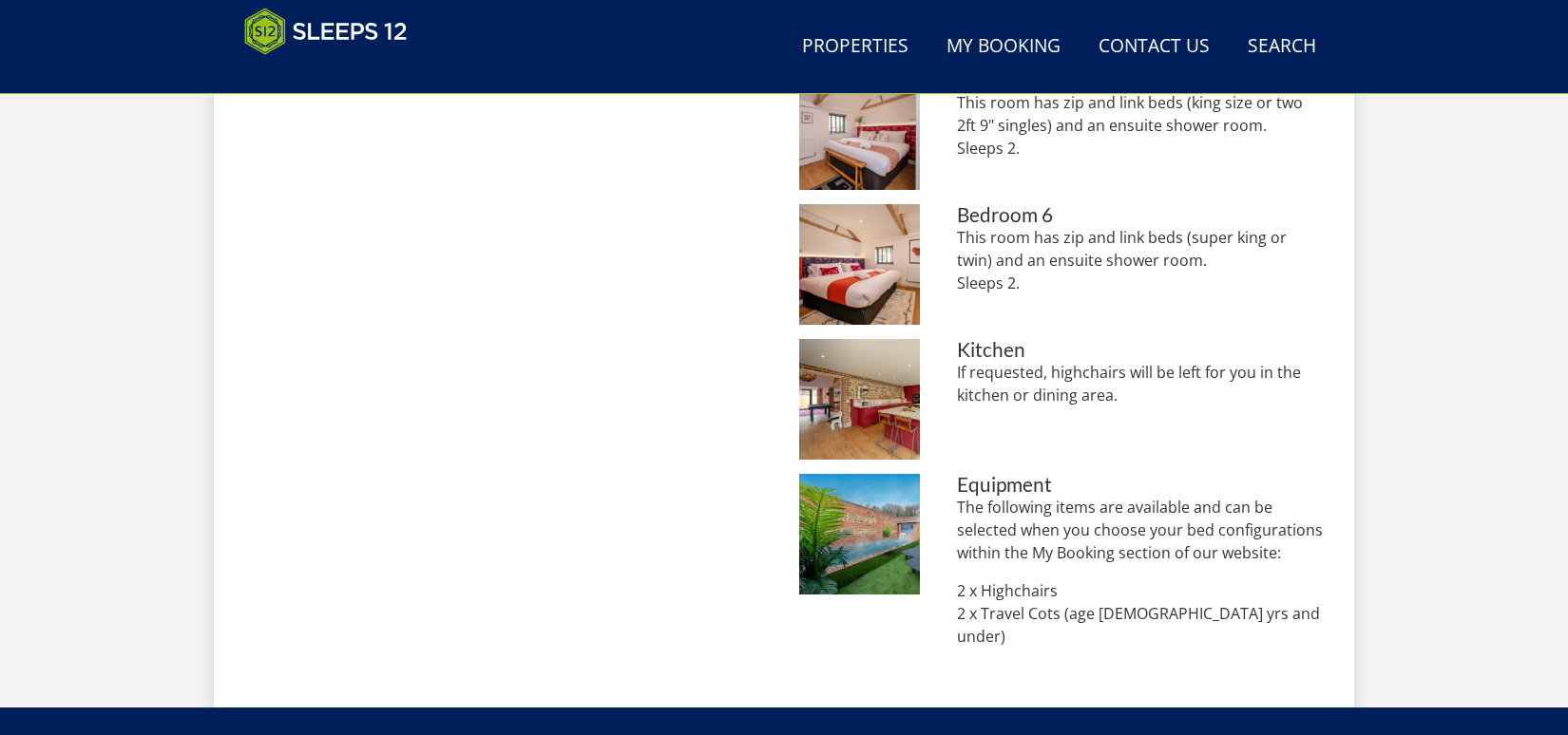
click at [512, 274] on div "Floor Plans Zippity - Floor Plans Zippity - Floor Plans" at bounding box center [507, 51] width 525 height 1253
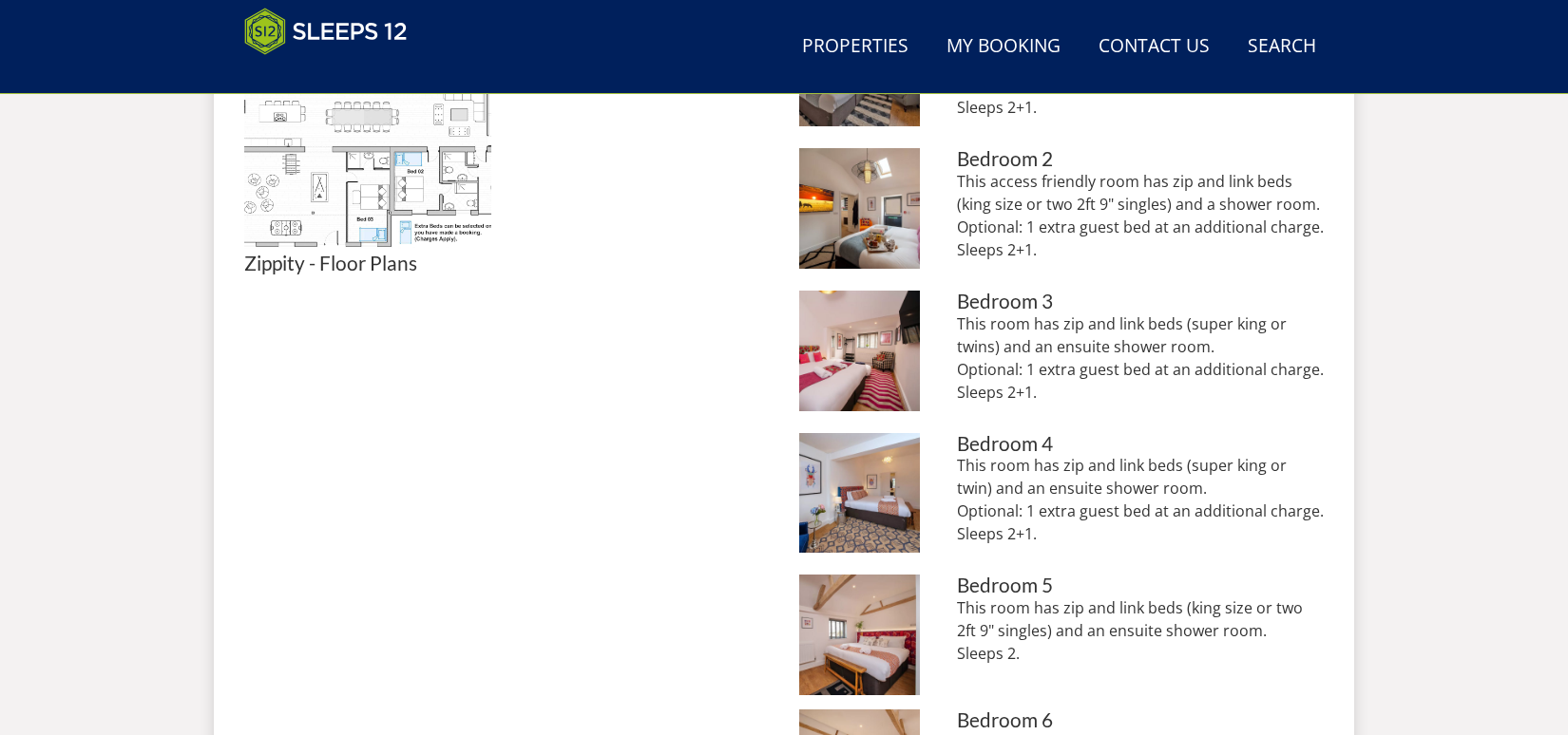
scroll to position [849, 0]
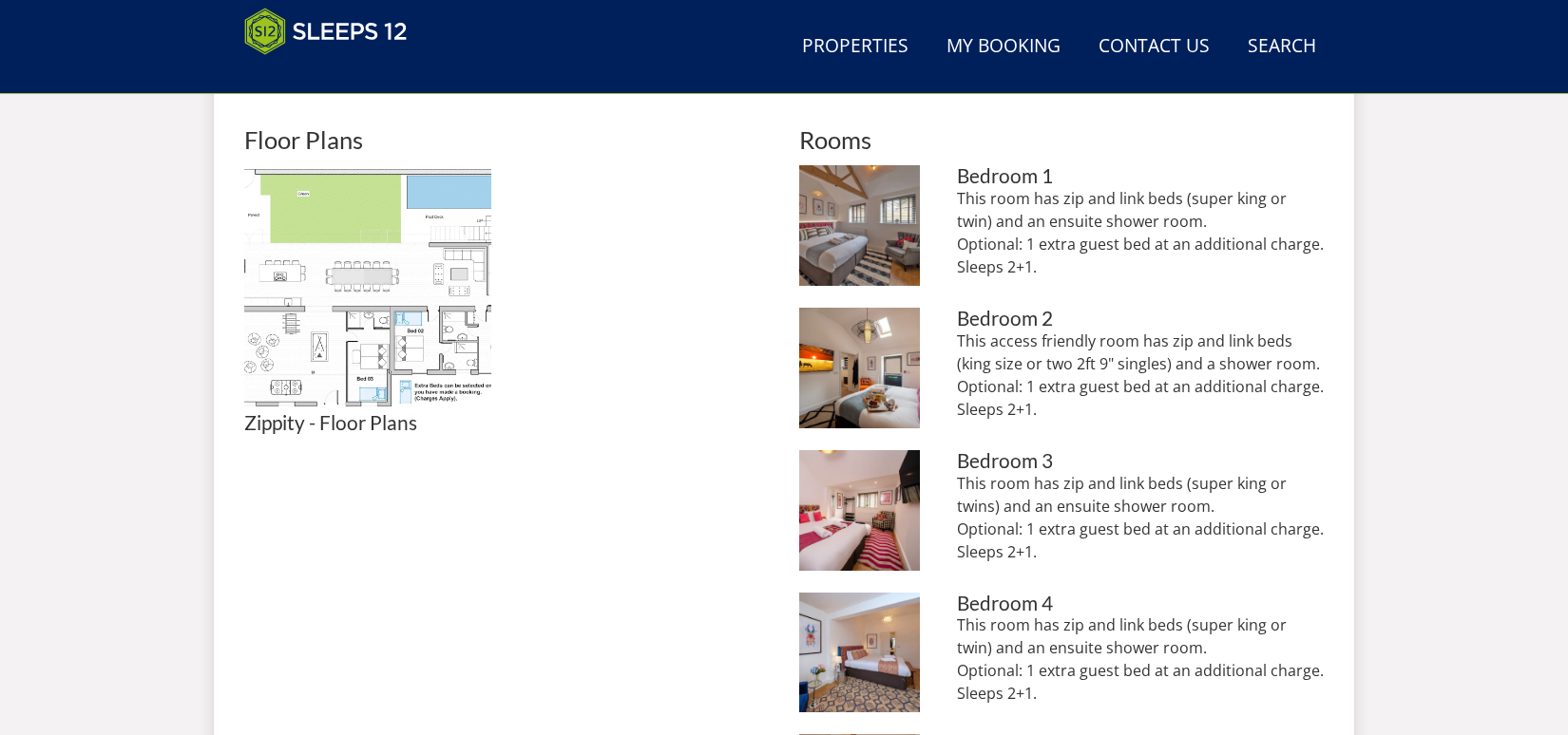
drag, startPoint x: 589, startPoint y: 344, endPoint x: 1314, endPoint y: 312, distance: 725.7
click at [736, 309] on ul "Zippity - Floor Plans Zippity - Floor Plans" at bounding box center [507, 300] width 525 height 269
drag, startPoint x: 736, startPoint y: 309, endPoint x: 677, endPoint y: 309, distance: 59.0
click at [677, 309] on ul "Zippity - Floor Plans Zippity - Floor Plans" at bounding box center [507, 300] width 525 height 269
drag, startPoint x: 674, startPoint y: 311, endPoint x: 1226, endPoint y: 268, distance: 553.7
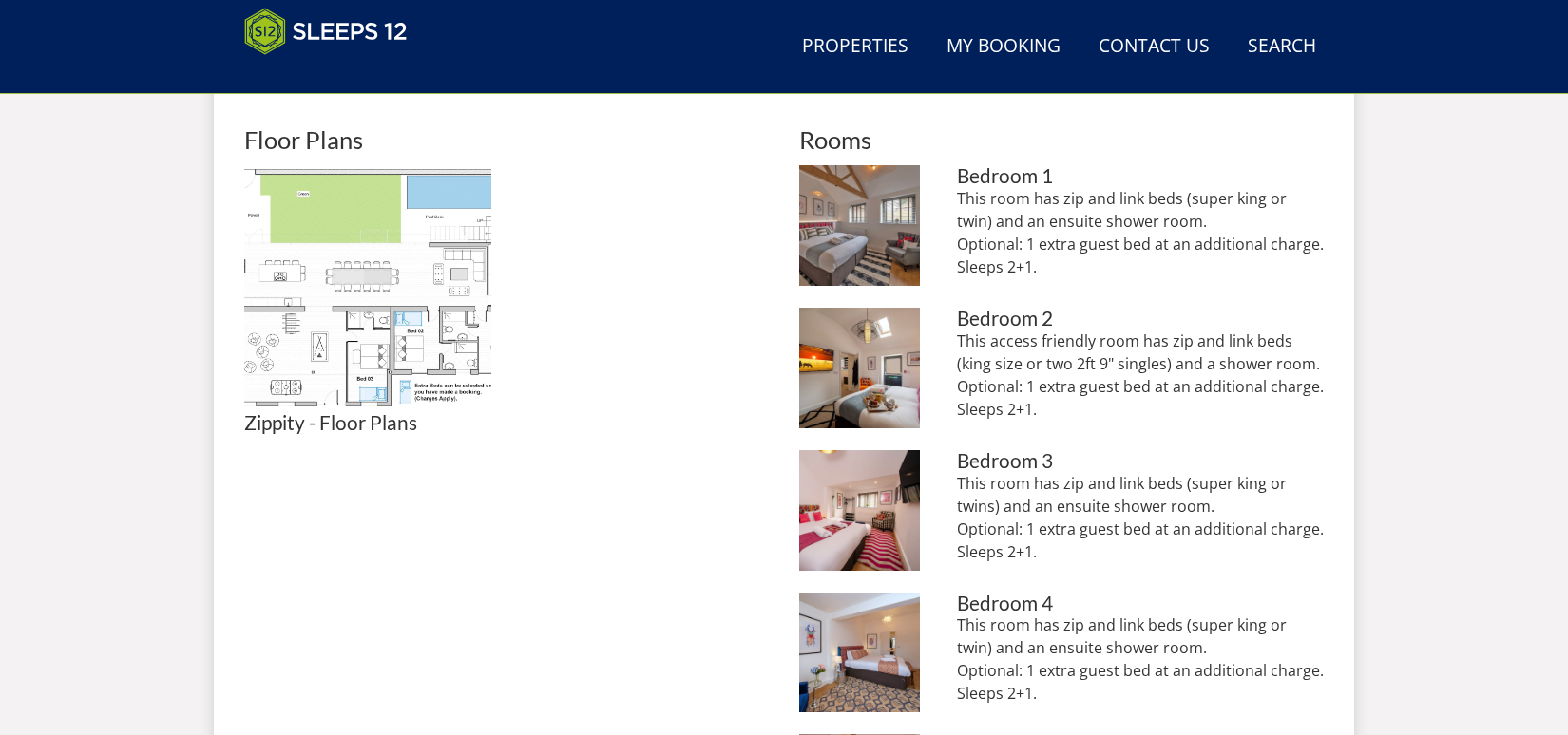
drag, startPoint x: 1226, startPoint y: 268, endPoint x: 561, endPoint y: 285, distance: 665.2
click at [561, 285] on ul "Zippity - Floor Plans Zippity - Floor Plans" at bounding box center [507, 300] width 525 height 269
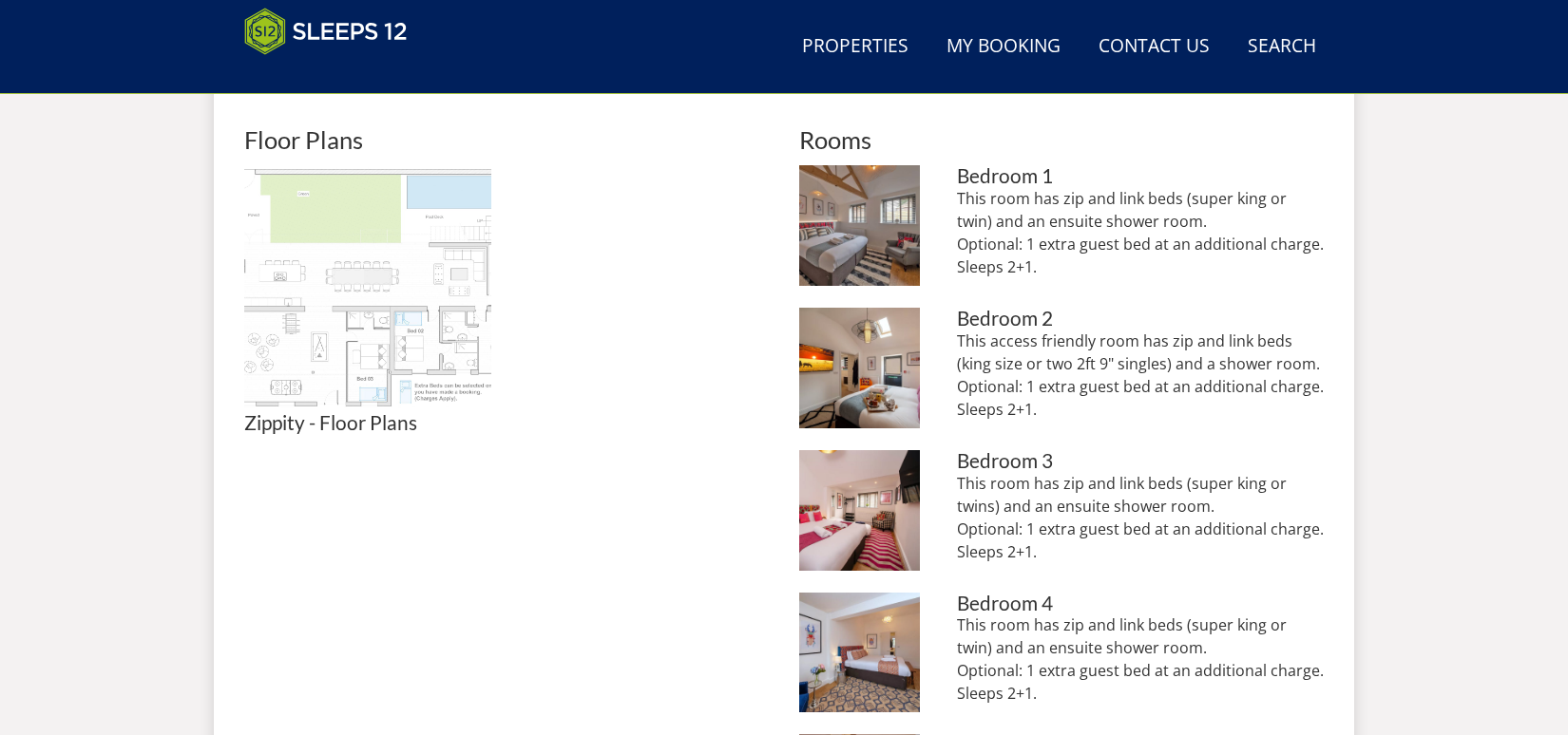
click at [396, 290] on img at bounding box center [368, 289] width 247 height 247
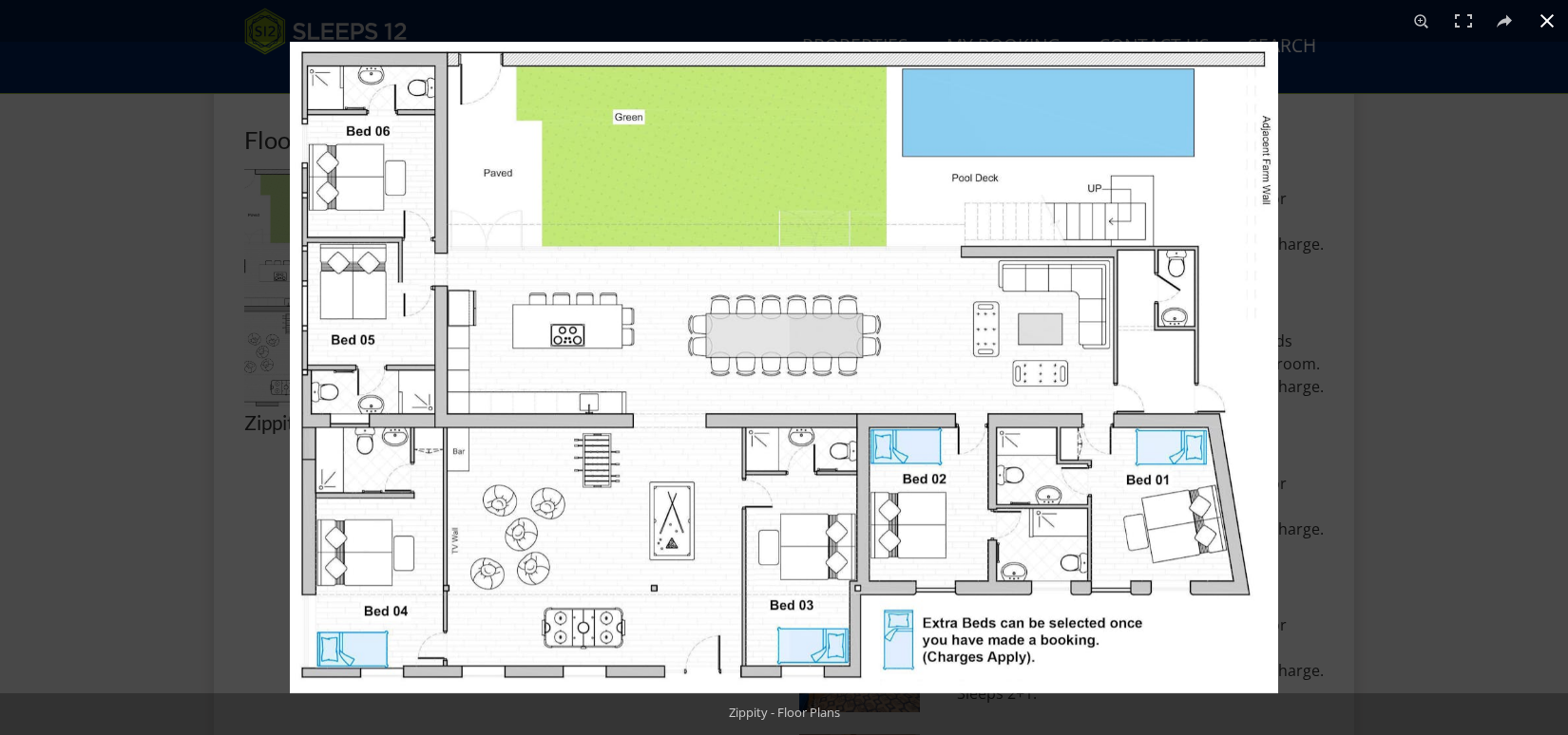
click at [1399, 52] on div at bounding box center [1074, 409] width 1568 height 735
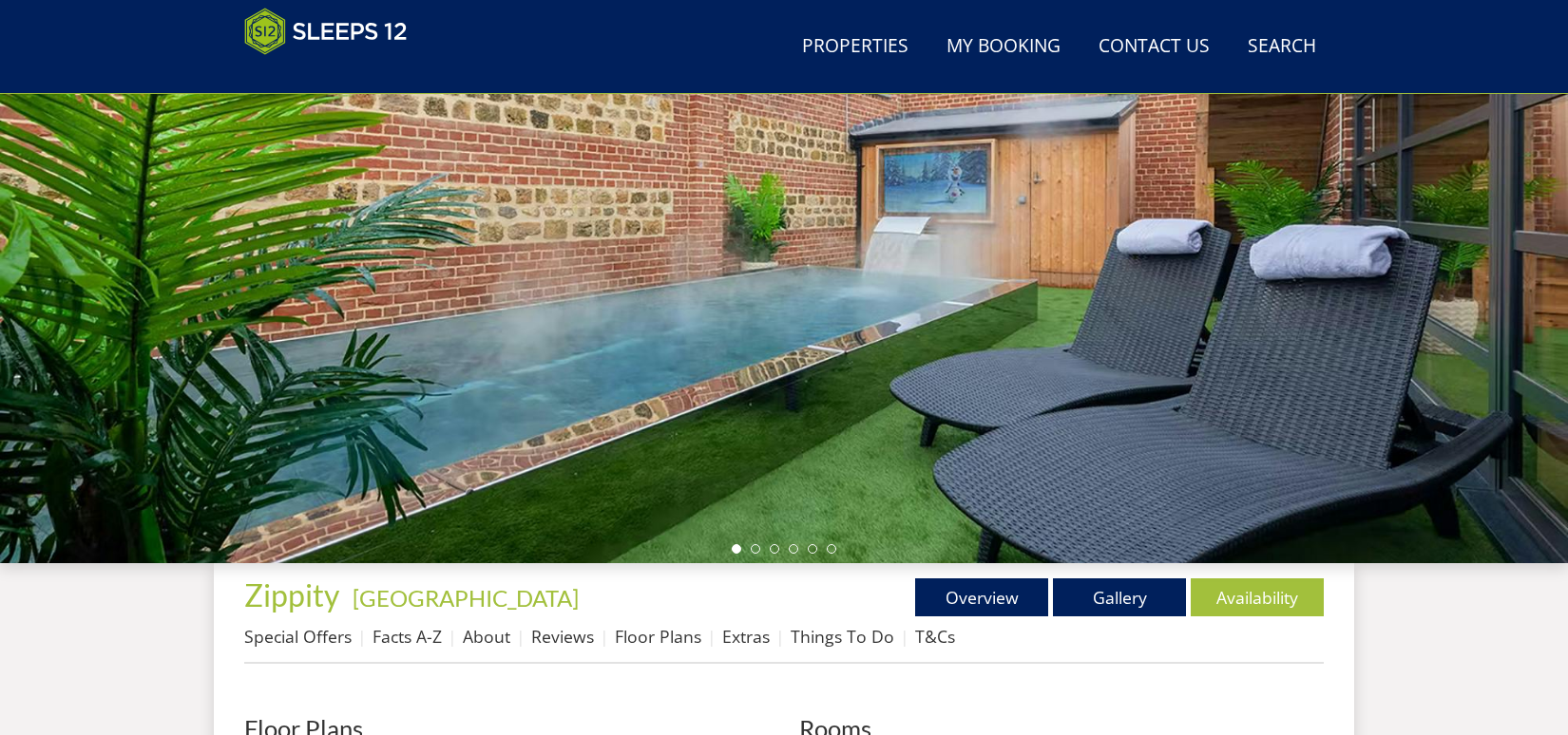
scroll to position [92, 0]
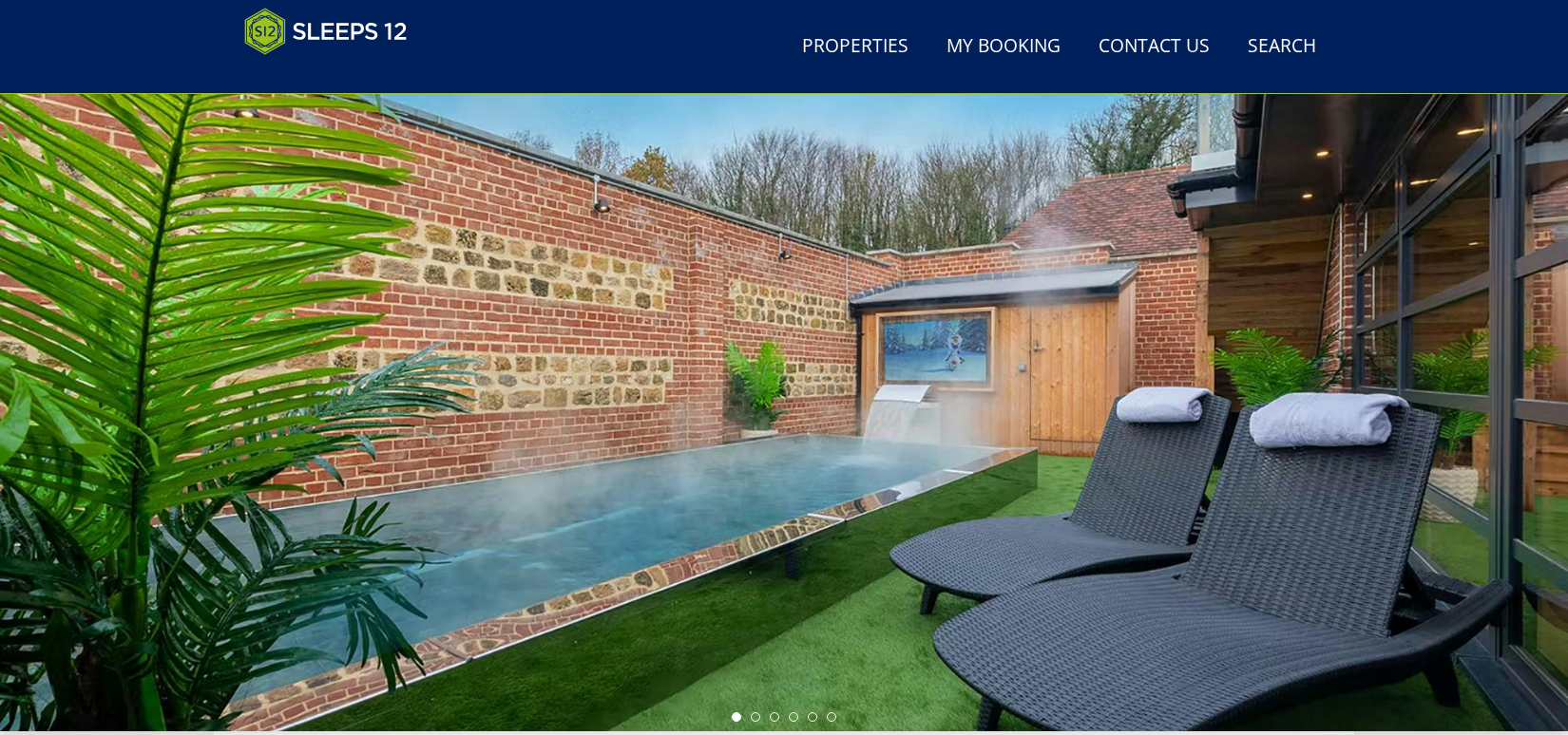
click at [1463, 384] on div at bounding box center [784, 398] width 1568 height 665
drag, startPoint x: 1345, startPoint y: 377, endPoint x: -18, endPoint y: 377, distance: 1363.0
click at [754, 716] on li at bounding box center [755, 717] width 10 height 10
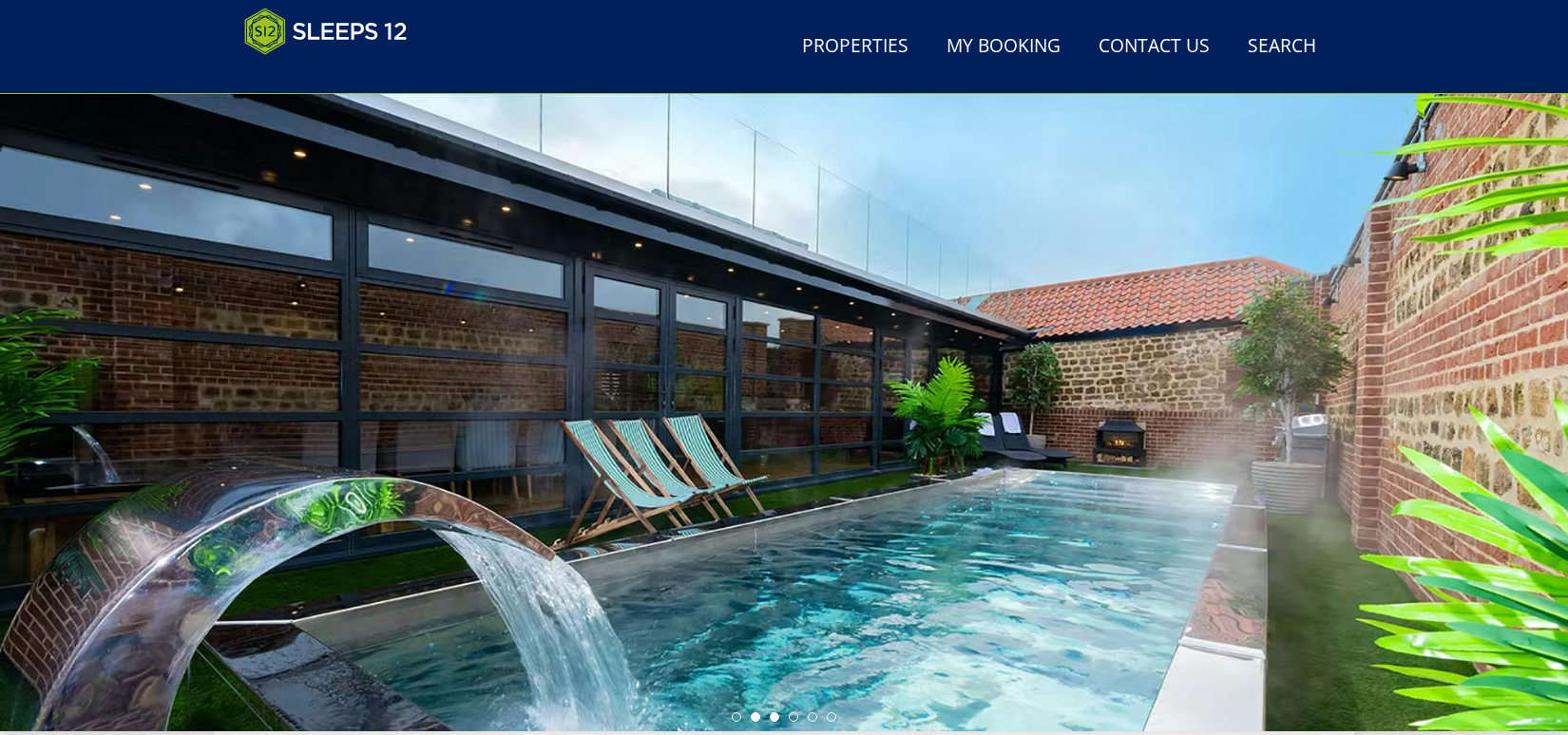
click at [771, 713] on li at bounding box center [774, 717] width 10 height 10
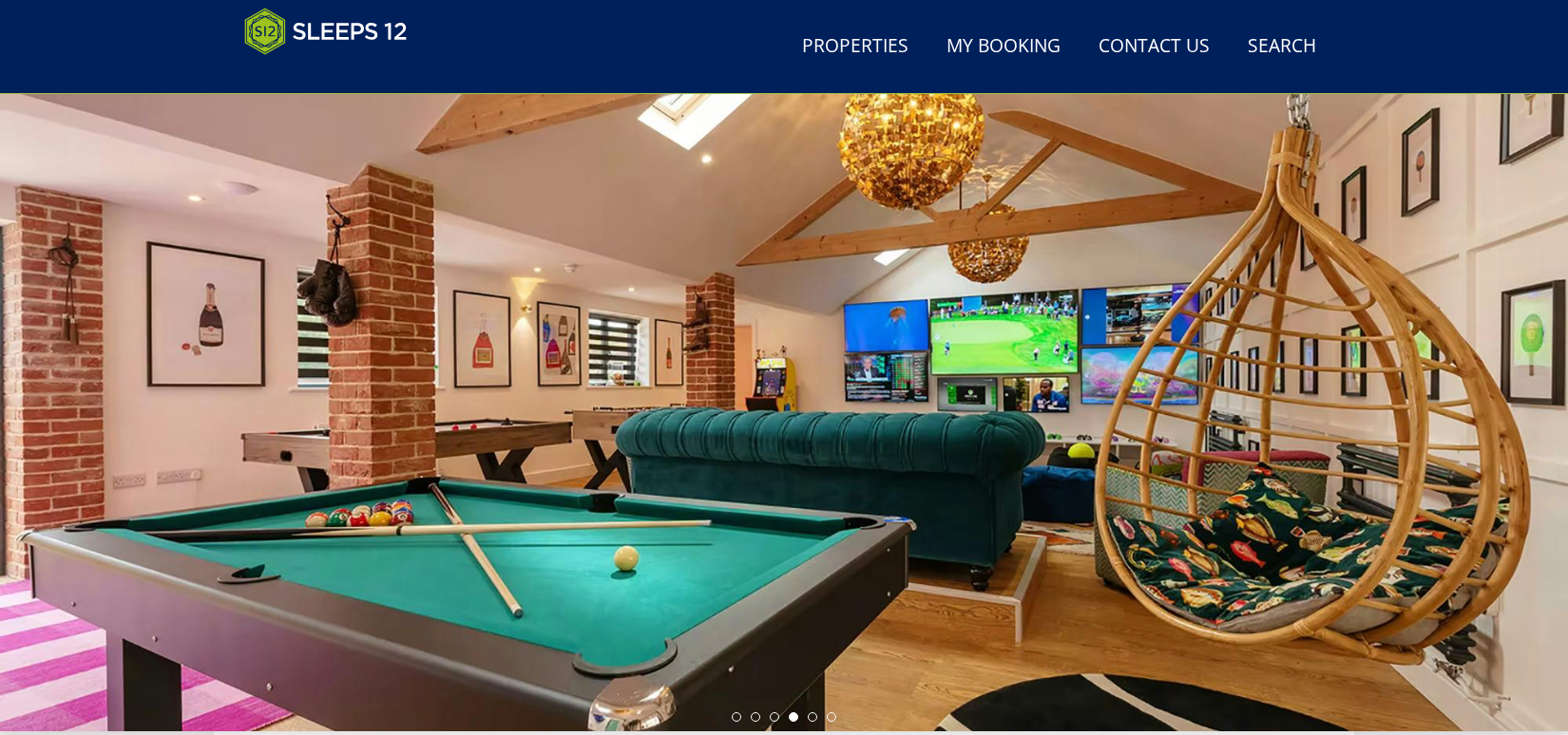
click at [795, 717] on li at bounding box center [793, 717] width 10 height 10
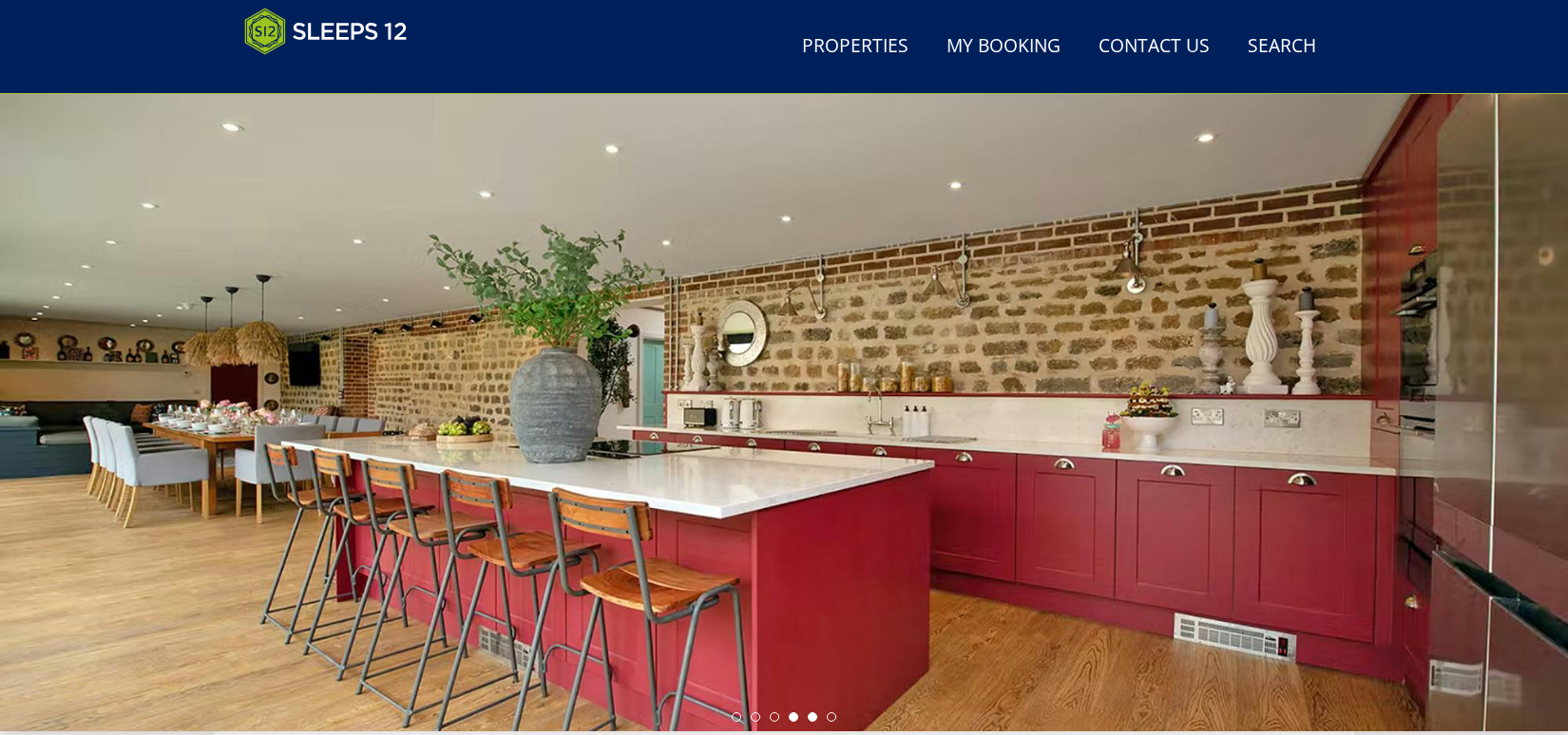
click at [812, 717] on li at bounding box center [812, 717] width 10 height 10
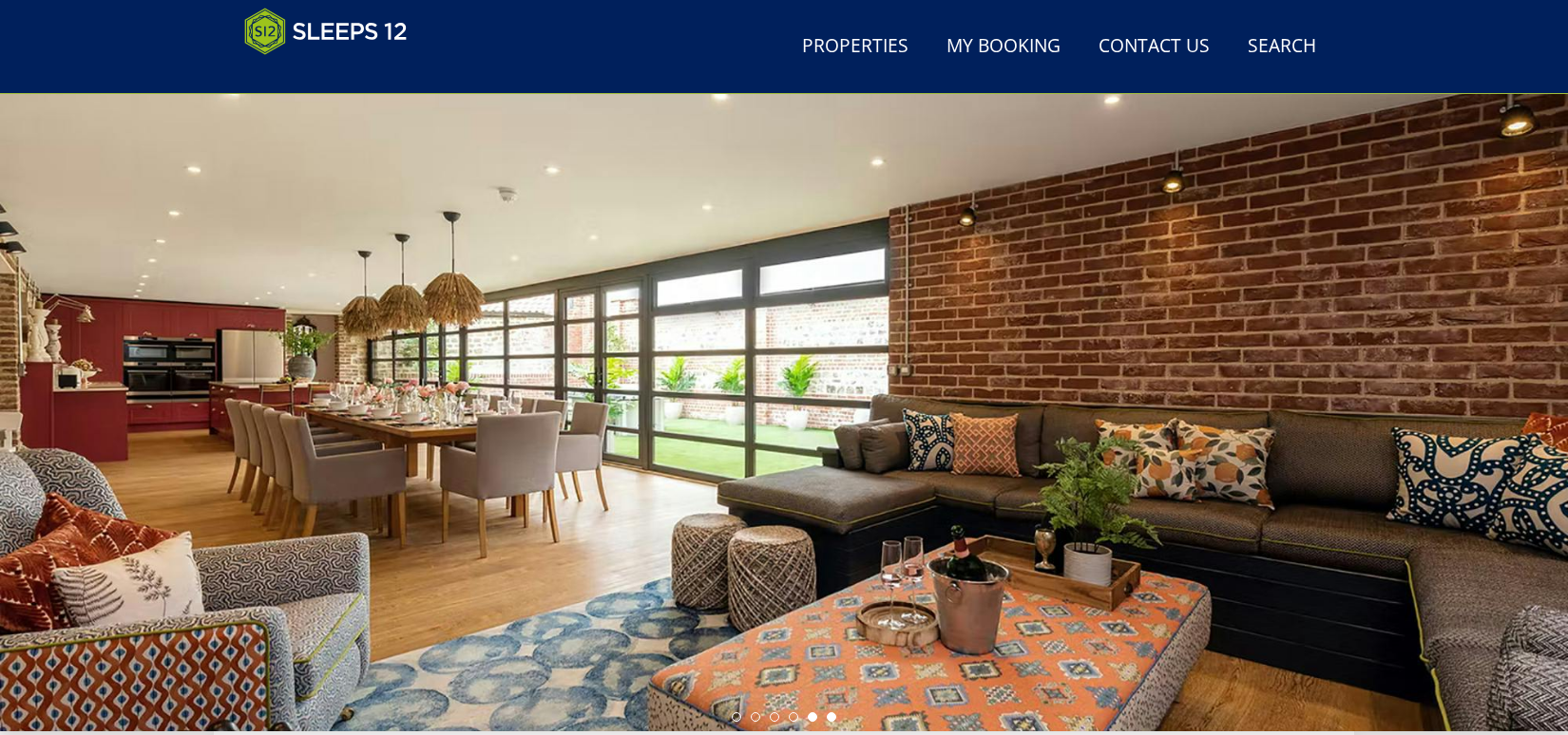
click at [826, 717] on li at bounding box center [831, 717] width 10 height 10
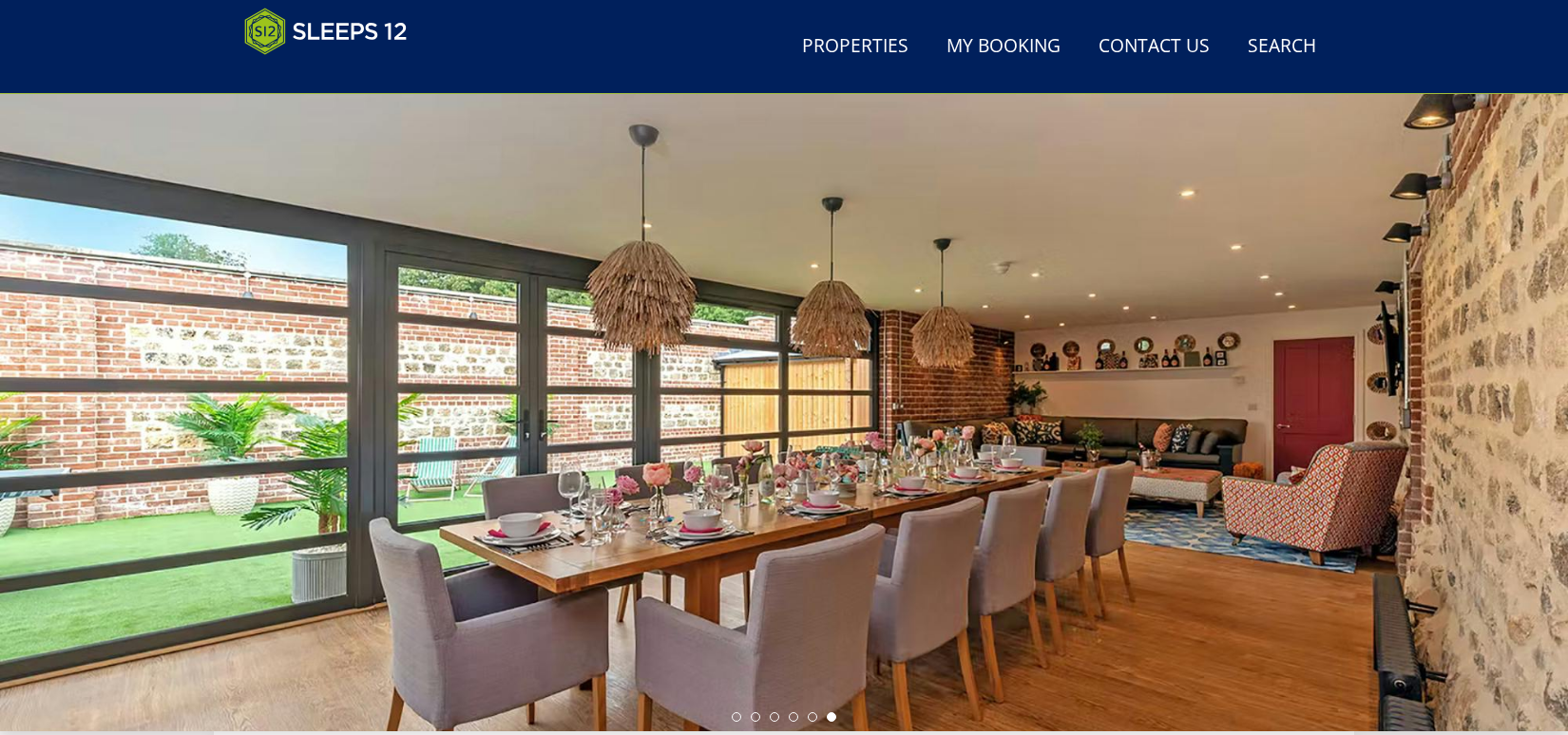
click at [808, 723] on div "Guests 1 2 3 4 5 6 7 8 9 10 11 12 13 14 15 16 17 18 19 20 21 22 23 24 25 26 27 …" at bounding box center [784, 398] width 1568 height 665
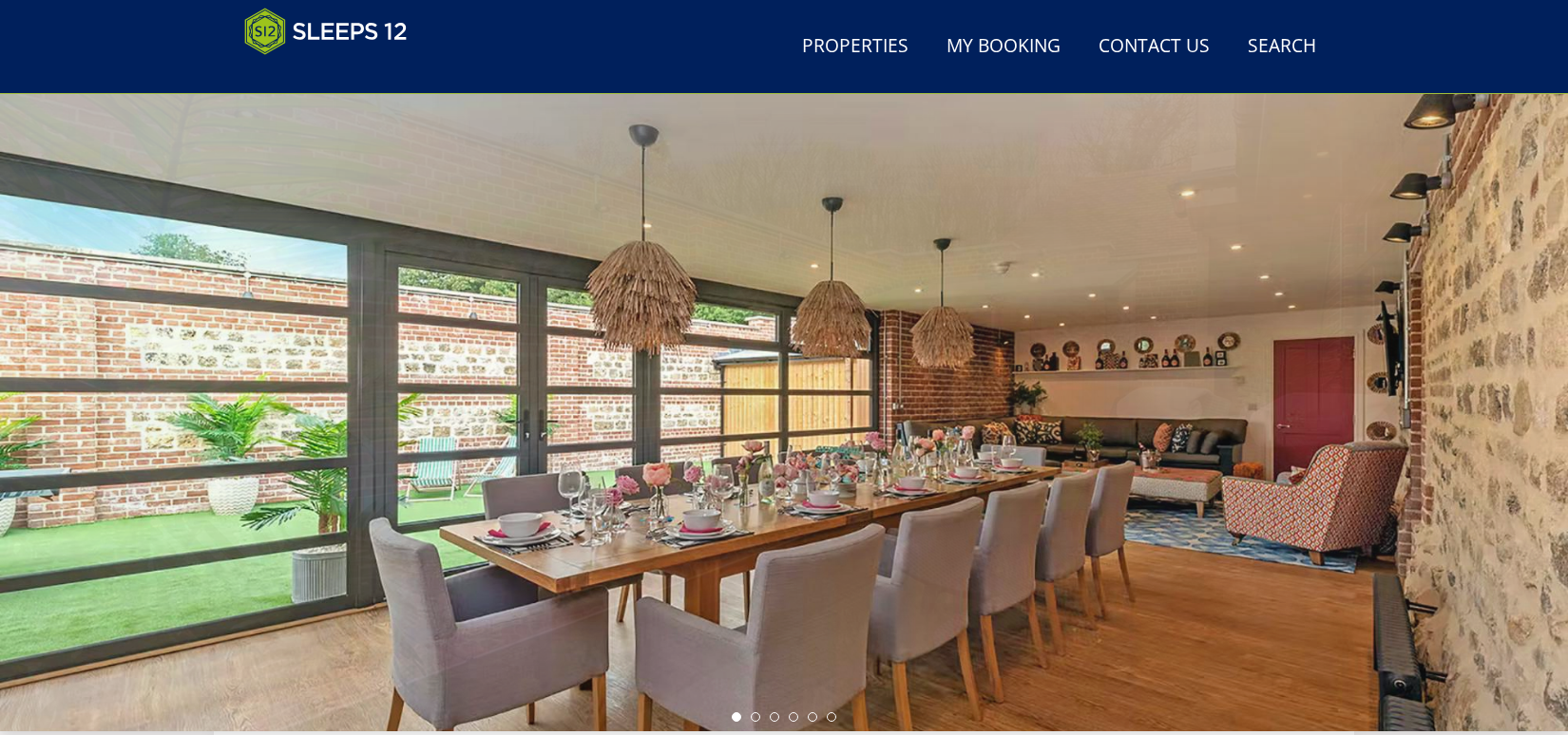
scroll to position [99, 0]
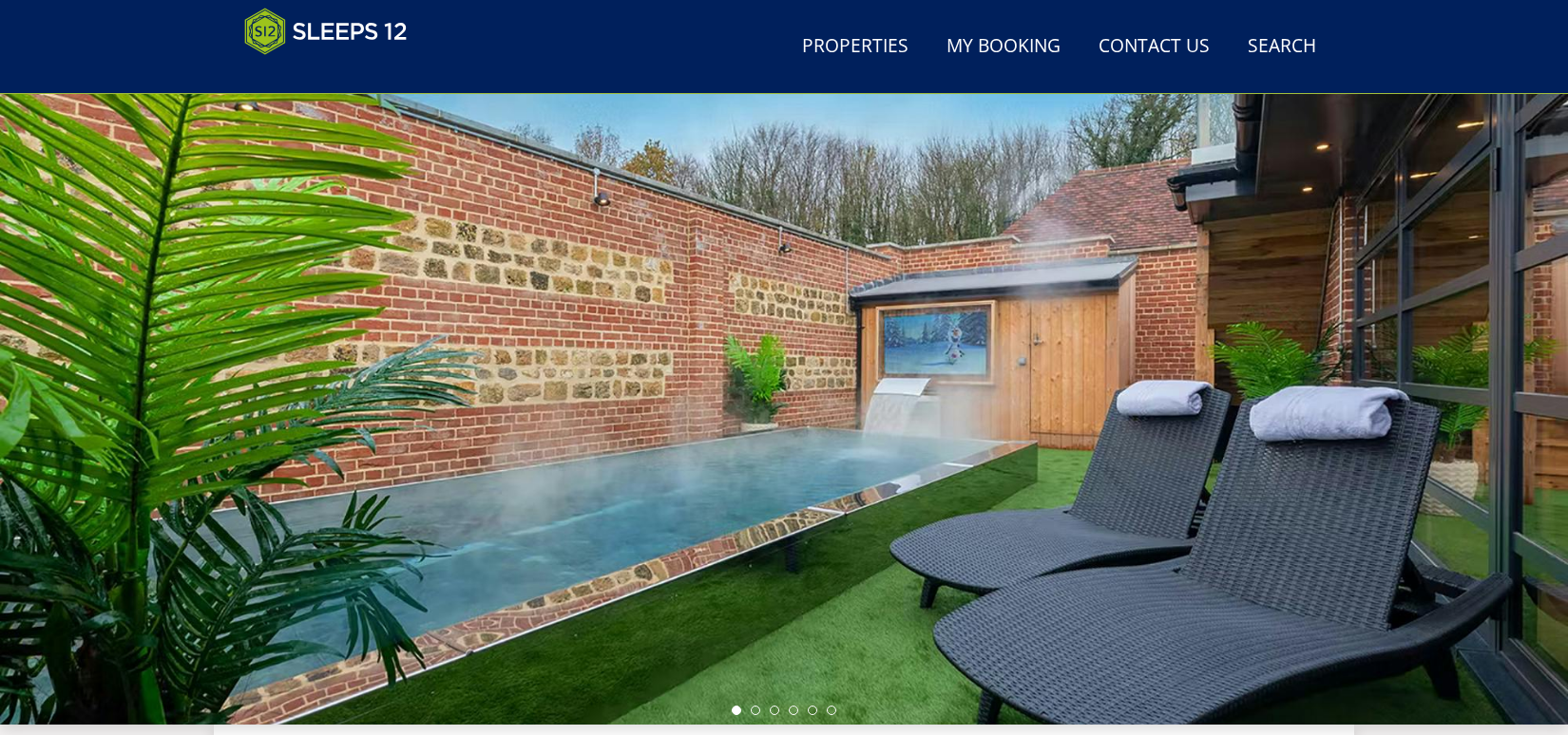
click at [838, 714] on div at bounding box center [784, 392] width 1568 height 665
click at [832, 713] on li at bounding box center [831, 710] width 10 height 10
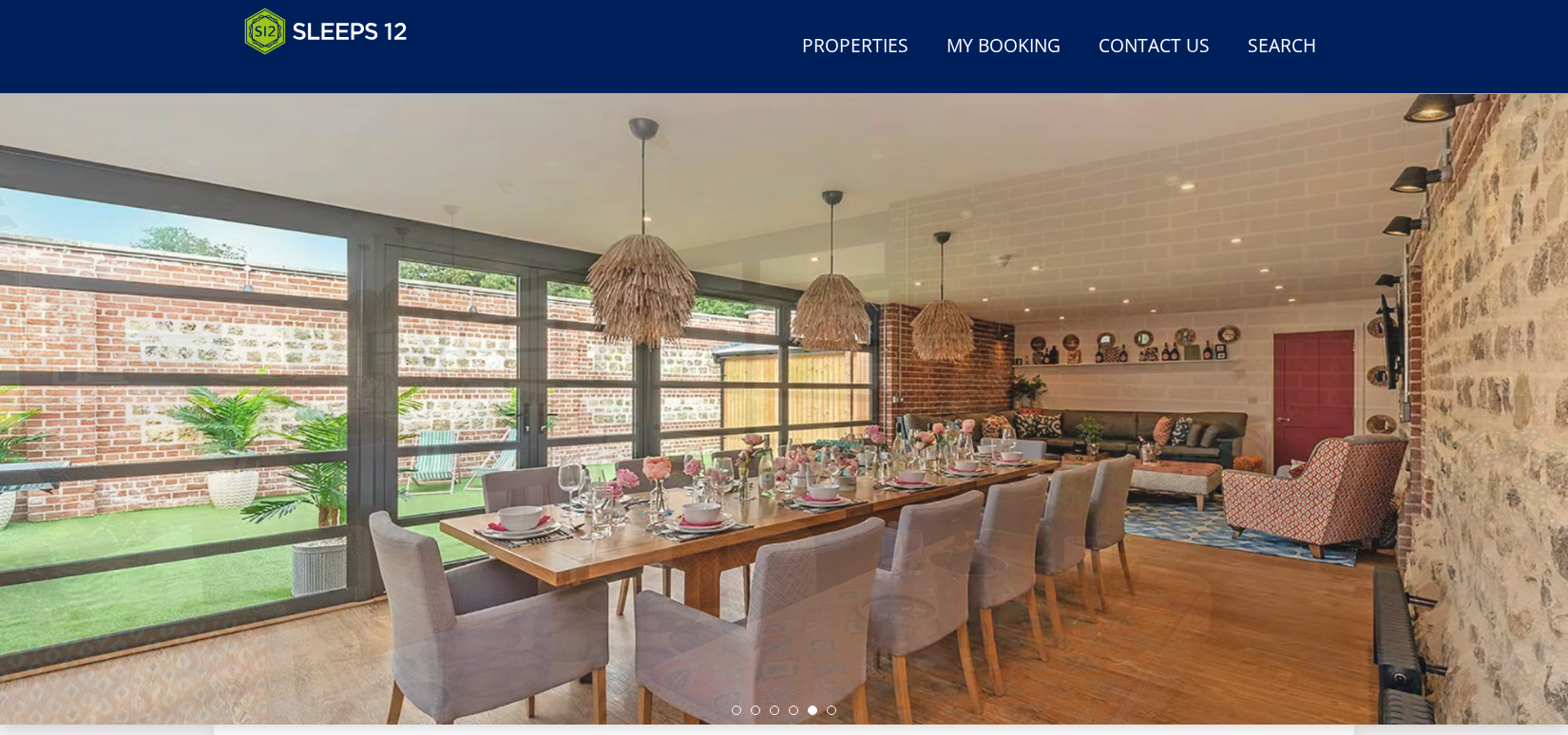
drag, startPoint x: 253, startPoint y: 333, endPoint x: 1008, endPoint y: 274, distance: 757.3
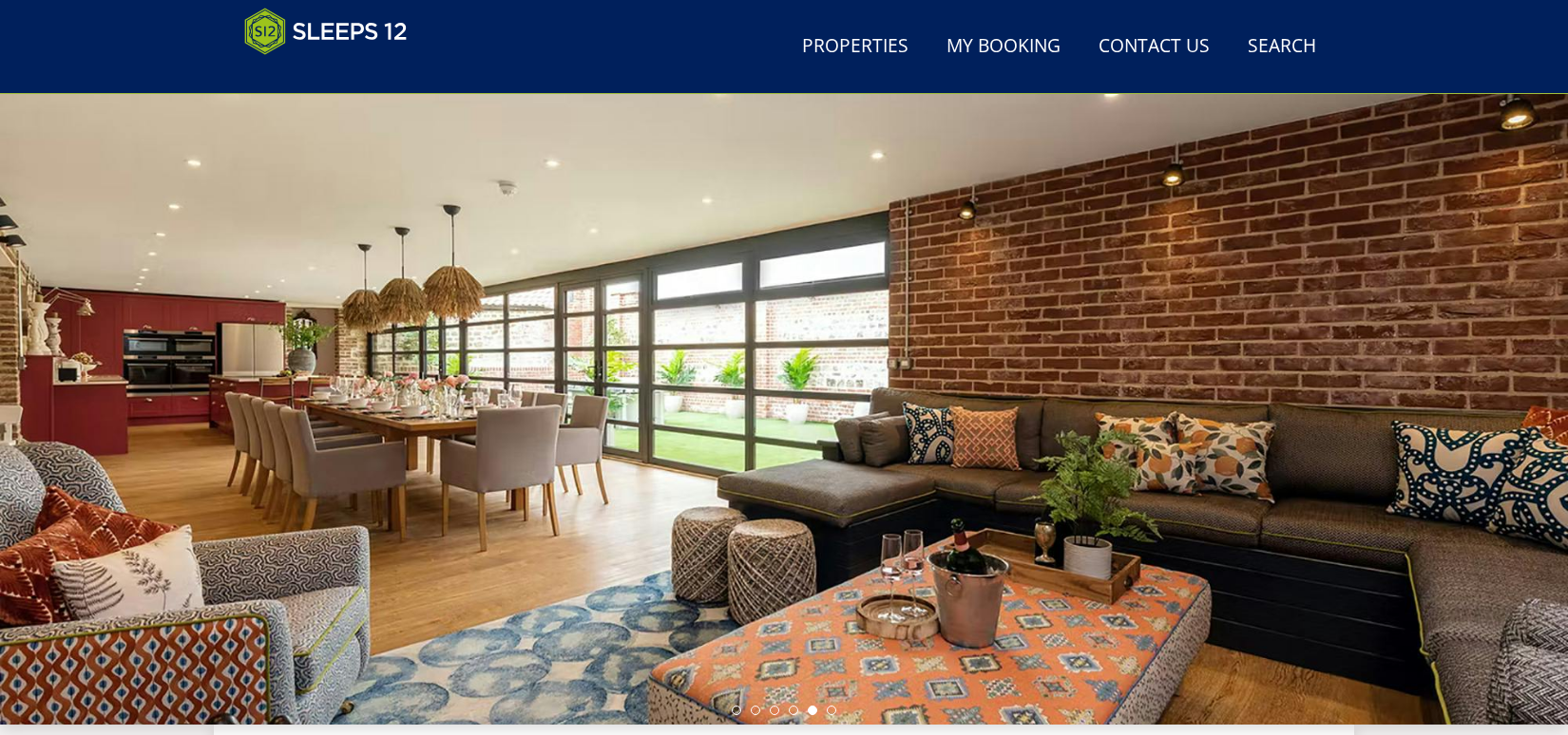
drag, startPoint x: 1008, startPoint y: 274, endPoint x: 842, endPoint y: 274, distance: 166.0
click at [842, 274] on div at bounding box center [784, 392] width 1568 height 665
drag, startPoint x: 1145, startPoint y: 378, endPoint x: 967, endPoint y: 338, distance: 182.4
click at [967, 338] on div at bounding box center [784, 392] width 1568 height 665
